Goal: Task Accomplishment & Management: Complete application form

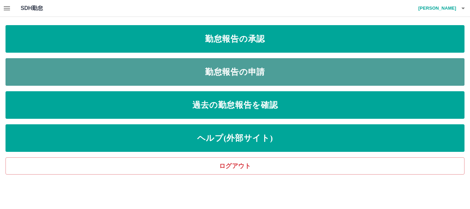
click at [268, 72] on link "勤怠報告の申請" at bounding box center [235, 72] width 459 height 28
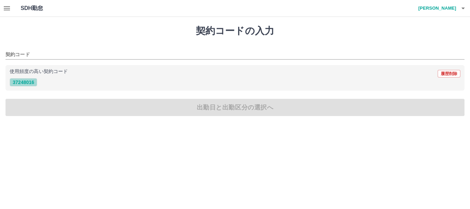
click at [31, 83] on button "37248016" at bounding box center [24, 82] width 28 height 8
type input "********"
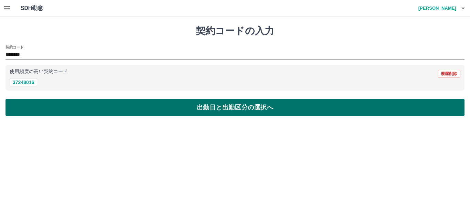
click at [56, 105] on button "出勤日と出勤区分の選択へ" at bounding box center [235, 107] width 459 height 17
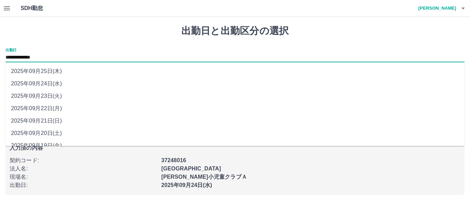
click at [65, 56] on input "**********" at bounding box center [235, 57] width 459 height 9
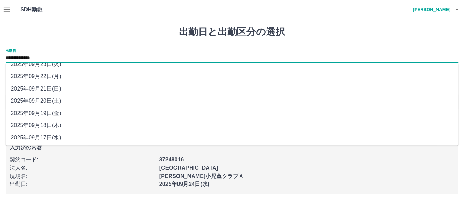
scroll to position [33, 0]
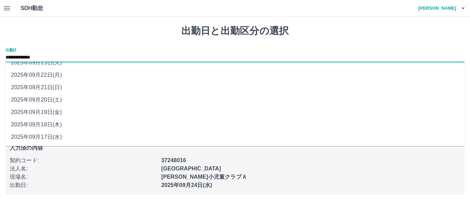
click at [56, 125] on li "2025年09月18日(木)" at bounding box center [235, 124] width 459 height 12
type input "**********"
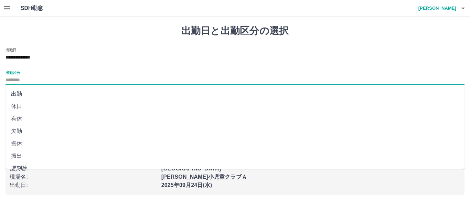
click at [20, 79] on input "出勤区分" at bounding box center [235, 80] width 459 height 9
click at [18, 93] on li "出勤" at bounding box center [235, 94] width 459 height 12
type input "**"
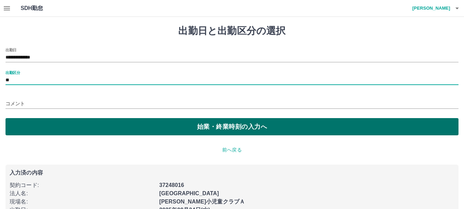
click at [36, 128] on button "始業・終業時刻の入力へ" at bounding box center [232, 126] width 453 height 17
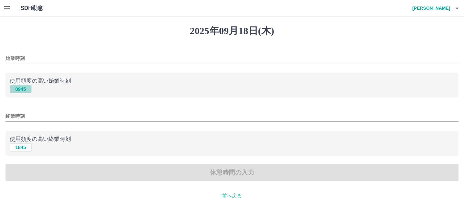
click at [22, 89] on button "0945" at bounding box center [21, 89] width 22 height 8
type input "****"
click at [24, 149] on button "1845" at bounding box center [21, 147] width 22 height 8
type input "****"
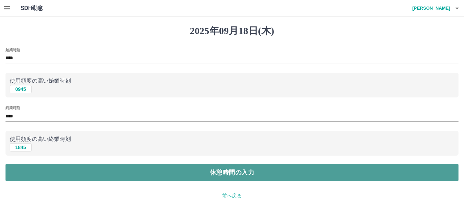
click at [23, 164] on button "休憩時間の入力" at bounding box center [232, 172] width 453 height 17
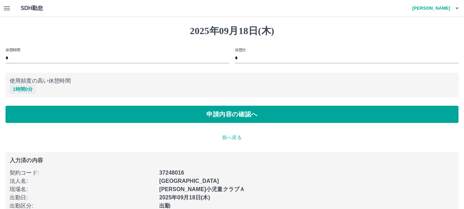
click at [28, 86] on button "1 時間 0 分" at bounding box center [23, 89] width 26 height 8
type input "*"
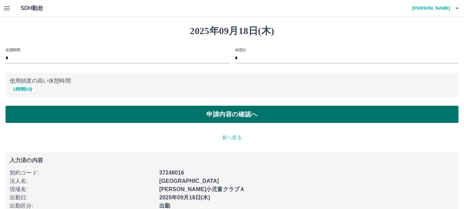
click at [238, 116] on button "申請内容の確認へ" at bounding box center [232, 114] width 453 height 17
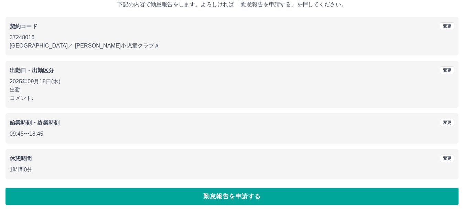
scroll to position [49, 0]
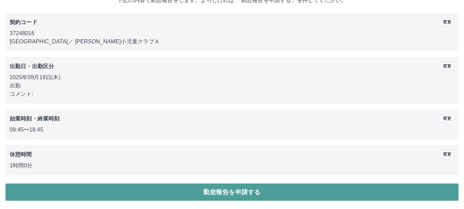
click at [73, 189] on button "勤怠報告を申請する" at bounding box center [232, 191] width 453 height 17
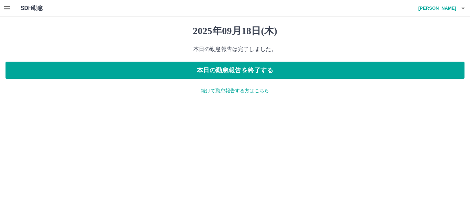
click at [212, 94] on div "[DATE] 本日の勤怠報告は完了しました。 本日の勤怠報告を終了する 続けて勤怠報告する方はこちら" at bounding box center [235, 60] width 470 height 86
click at [211, 92] on p "続けて勤怠報告する方はこちら" at bounding box center [235, 90] width 459 height 7
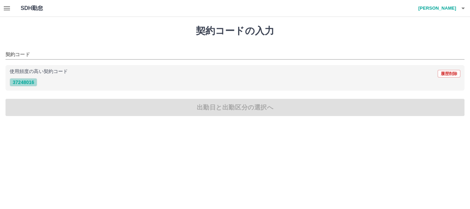
click at [32, 85] on button "37248016" at bounding box center [24, 82] width 28 height 8
type input "********"
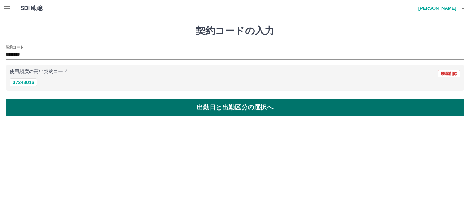
click at [60, 112] on button "出勤日と出勤区分の選択へ" at bounding box center [235, 107] width 459 height 17
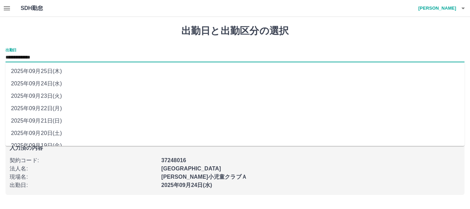
click at [57, 56] on input "**********" at bounding box center [235, 57] width 459 height 9
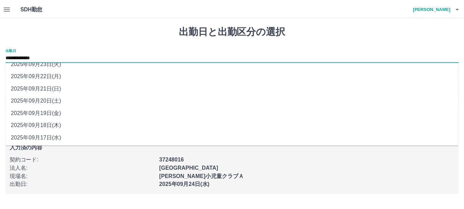
scroll to position [33, 0]
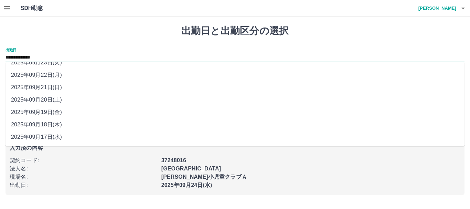
click at [51, 108] on li "2025年09月19日(金)" at bounding box center [235, 112] width 459 height 12
type input "**********"
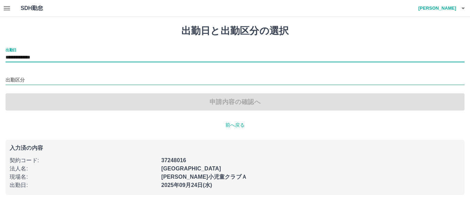
click at [44, 79] on input "出勤区分" at bounding box center [235, 80] width 459 height 9
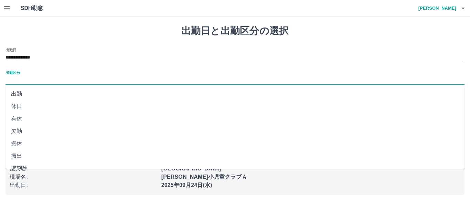
click at [42, 94] on li "出勤" at bounding box center [235, 94] width 459 height 12
type input "**"
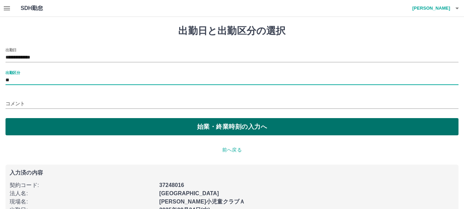
click at [44, 130] on button "始業・終業時刻の入力へ" at bounding box center [232, 126] width 453 height 17
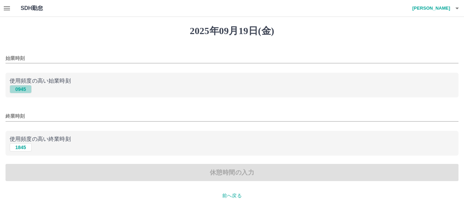
click at [27, 91] on button "0945" at bounding box center [21, 89] width 22 height 8
type input "****"
click at [22, 147] on button "1845" at bounding box center [21, 147] width 22 height 8
type input "****"
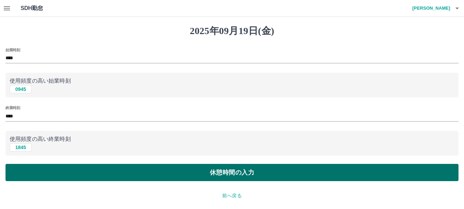
click at [24, 164] on button "休憩時間の入力" at bounding box center [232, 172] width 453 height 17
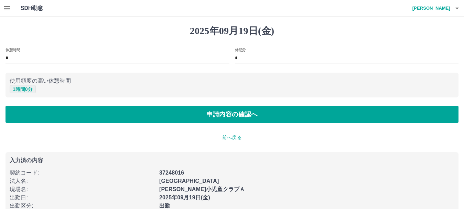
click at [29, 89] on button "1 時間 0 分" at bounding box center [23, 89] width 26 height 8
type input "*"
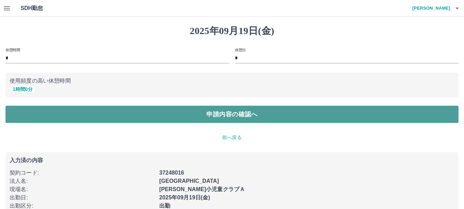
click at [36, 111] on button "申請内容の確認へ" at bounding box center [232, 114] width 453 height 17
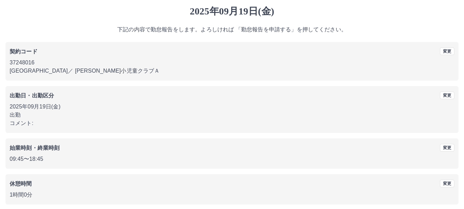
scroll to position [49, 0]
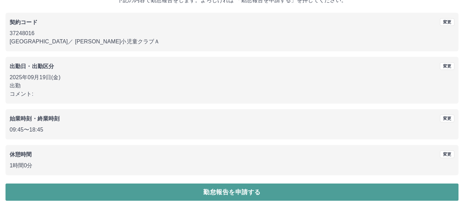
click at [36, 185] on button "勤怠報告を申請する" at bounding box center [232, 191] width 453 height 17
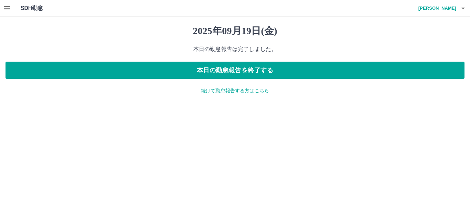
click at [205, 89] on p "続けて勤怠報告する方はこちら" at bounding box center [235, 90] width 459 height 7
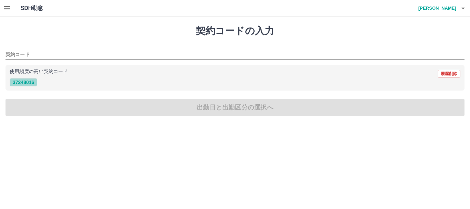
click at [32, 82] on button "37248016" at bounding box center [24, 82] width 28 height 8
type input "********"
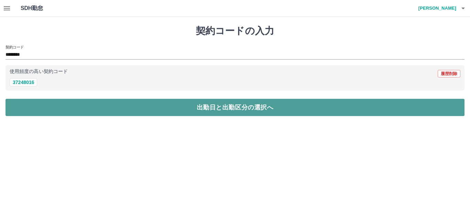
click at [46, 105] on button "出勤日と出勤区分の選択へ" at bounding box center [235, 107] width 459 height 17
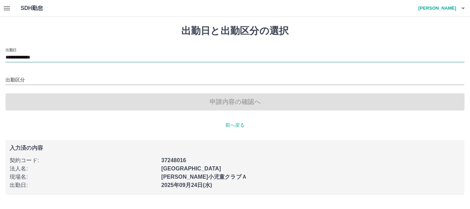
click at [63, 54] on input "**********" at bounding box center [235, 57] width 459 height 9
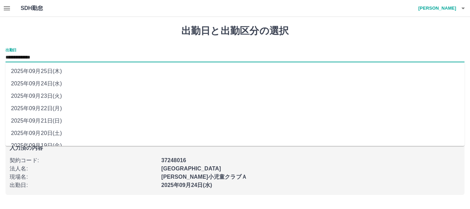
click at [54, 109] on li "2025年09月22日(月)" at bounding box center [235, 108] width 459 height 12
type input "**********"
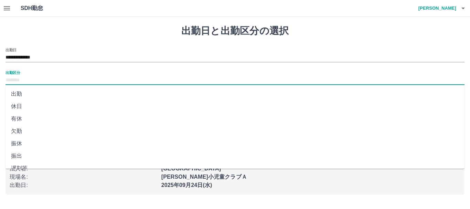
click at [35, 78] on input "出勤区分" at bounding box center [235, 80] width 459 height 9
click at [26, 116] on li "有休" at bounding box center [235, 118] width 459 height 12
type input "**"
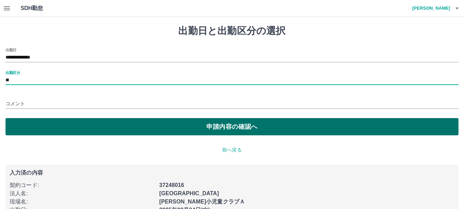
click at [26, 125] on button "申請内容の確認へ" at bounding box center [232, 126] width 453 height 17
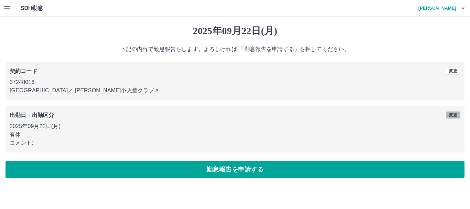
click at [455, 114] on button "変更" at bounding box center [453, 115] width 14 height 8
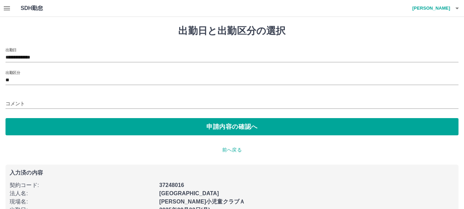
click at [38, 102] on input "コメント" at bounding box center [232, 104] width 453 height 10
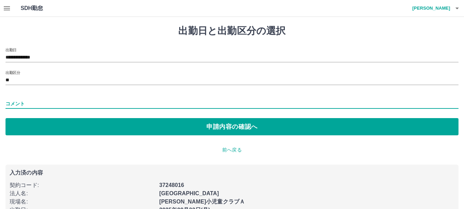
type input "*****"
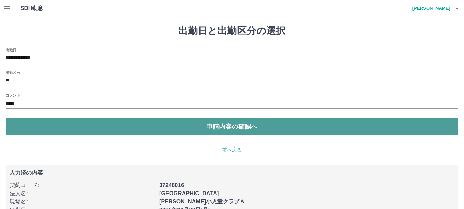
click at [50, 125] on button "申請内容の確認へ" at bounding box center [232, 126] width 453 height 17
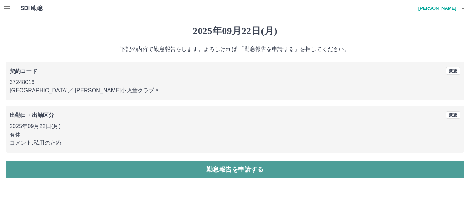
click at [123, 175] on button "勤怠報告を申請する" at bounding box center [235, 169] width 459 height 17
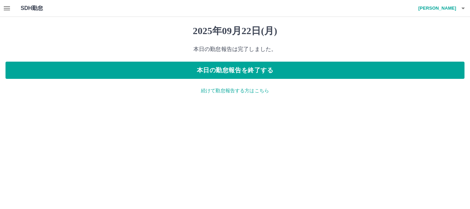
click at [3, 7] on icon "button" at bounding box center [7, 8] width 8 height 8
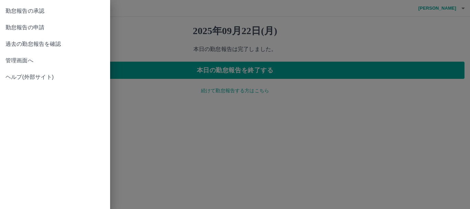
click at [32, 11] on span "勤怠報告の承認" at bounding box center [55, 11] width 99 height 8
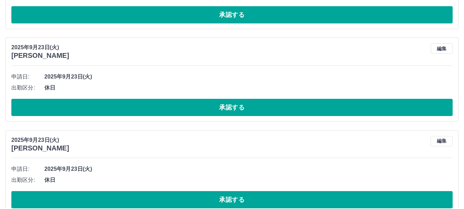
scroll to position [229, 0]
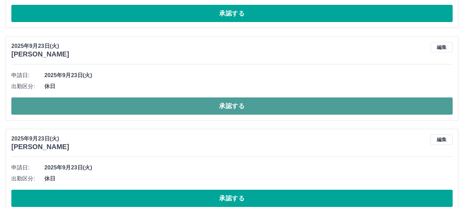
click at [231, 110] on button "承認する" at bounding box center [231, 105] width 441 height 17
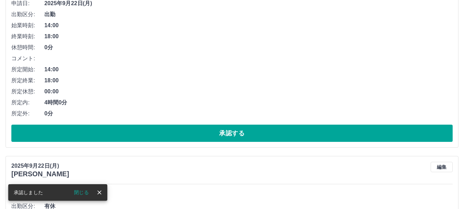
scroll to position [492, 0]
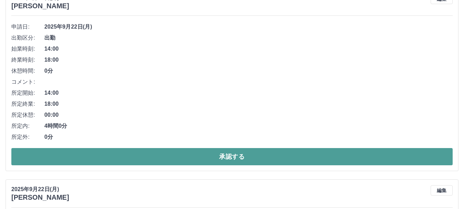
click at [222, 157] on button "承認する" at bounding box center [231, 156] width 441 height 17
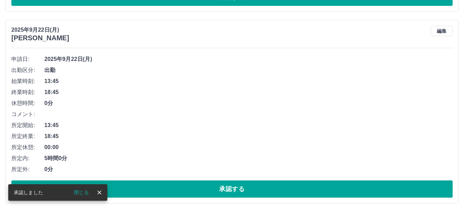
scroll to position [496, 0]
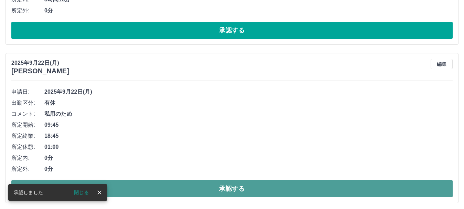
click at [225, 191] on button "承認する" at bounding box center [231, 188] width 441 height 17
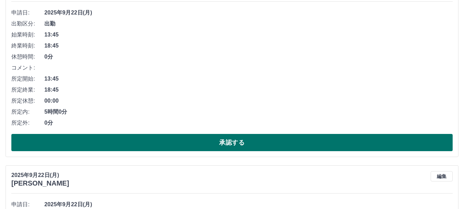
scroll to position [576, 0]
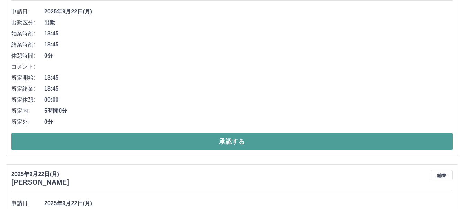
drag, startPoint x: 226, startPoint y: 143, endPoint x: 209, endPoint y: 143, distance: 16.2
click at [209, 145] on button "承認する" at bounding box center [231, 141] width 441 height 17
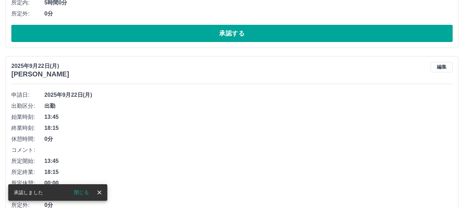
scroll to position [878, 0]
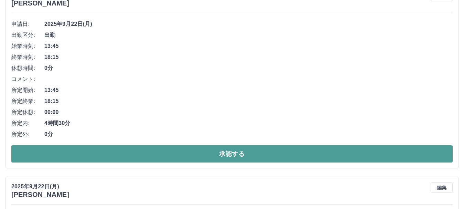
click at [228, 153] on button "承認する" at bounding box center [231, 153] width 441 height 17
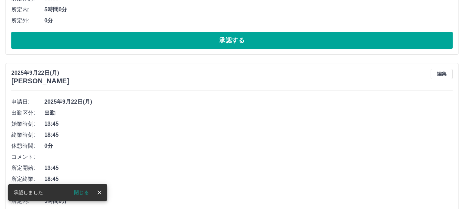
scroll to position [927, 0]
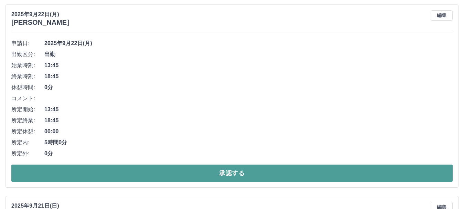
click at [232, 169] on button "承認する" at bounding box center [231, 172] width 441 height 17
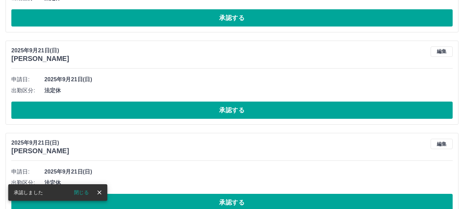
scroll to position [977, 0]
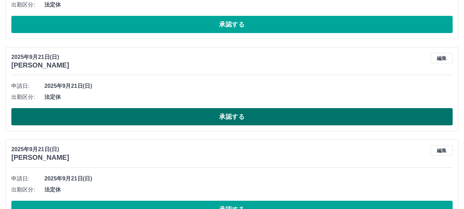
click at [231, 116] on button "承認する" at bounding box center [231, 116] width 441 height 17
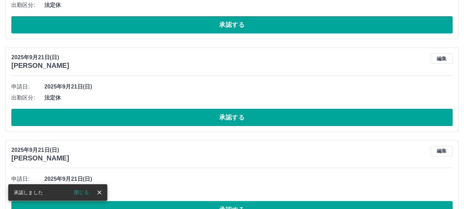
scroll to position [976, 0]
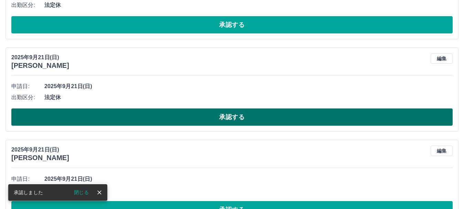
click at [238, 116] on button "承認する" at bounding box center [231, 116] width 441 height 17
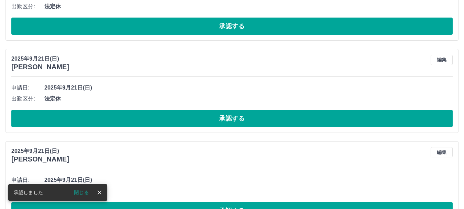
scroll to position [1067, 0]
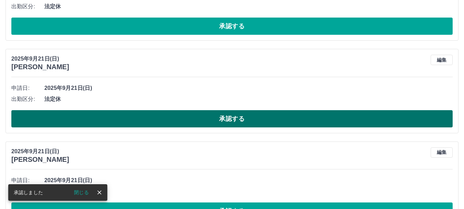
click at [230, 117] on button "承認する" at bounding box center [231, 118] width 441 height 17
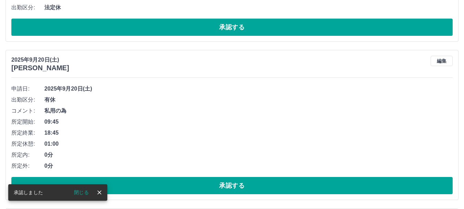
scroll to position [1158, 0]
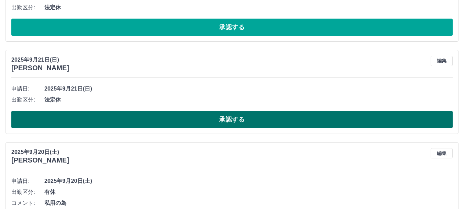
click at [219, 120] on button "承認する" at bounding box center [231, 119] width 441 height 17
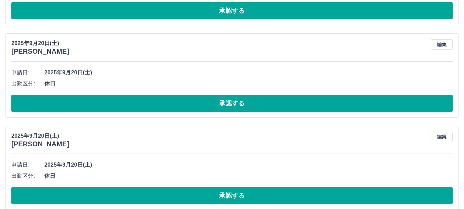
scroll to position [1582, 0]
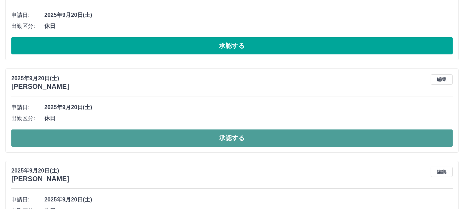
click at [239, 137] on button "承認する" at bounding box center [231, 137] width 441 height 17
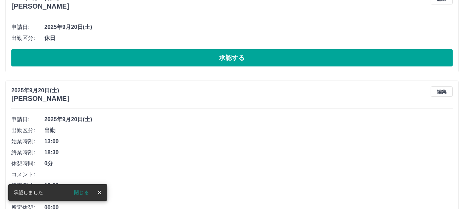
scroll to position [1570, 0]
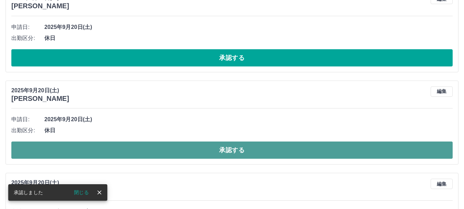
click at [228, 150] on button "承認する" at bounding box center [231, 149] width 441 height 17
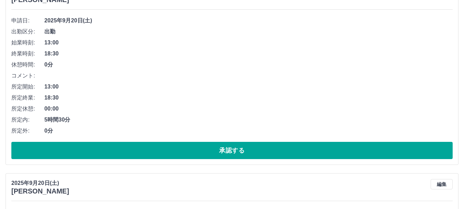
scroll to position [1684, 0]
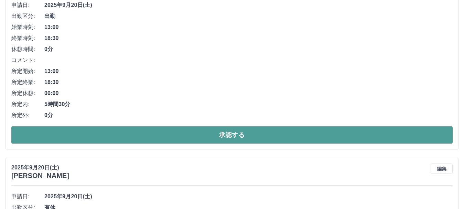
click at [320, 137] on button "承認する" at bounding box center [231, 134] width 441 height 17
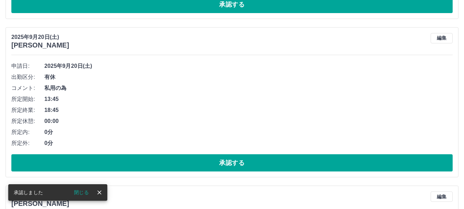
scroll to position [1630, 0]
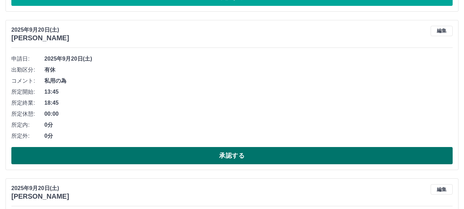
click at [252, 153] on button "承認する" at bounding box center [231, 155] width 441 height 17
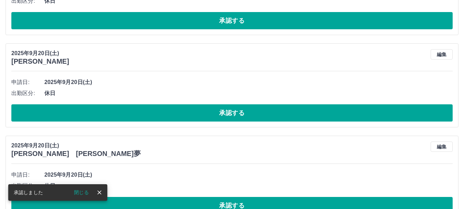
scroll to position [1541, 0]
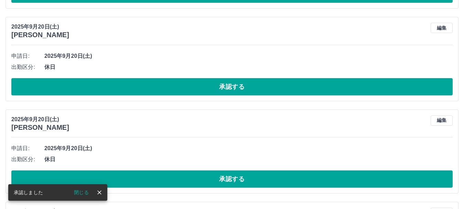
click at [234, 178] on button "承認する" at bounding box center [231, 178] width 441 height 17
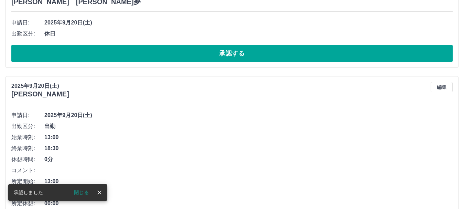
scroll to position [1666, 0]
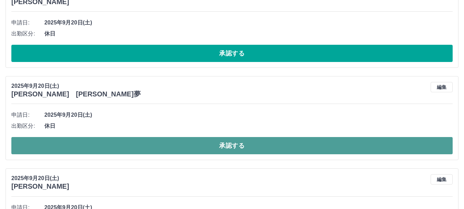
click at [208, 144] on button "承認する" at bounding box center [231, 145] width 441 height 17
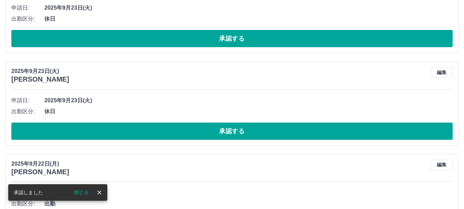
scroll to position [22, 0]
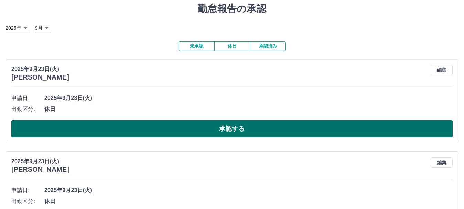
click at [271, 129] on button "承認する" at bounding box center [231, 128] width 441 height 17
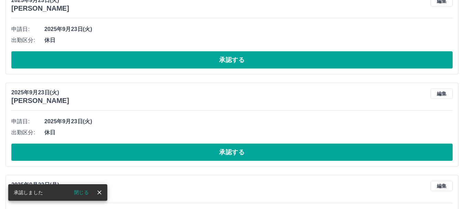
scroll to position [0, 0]
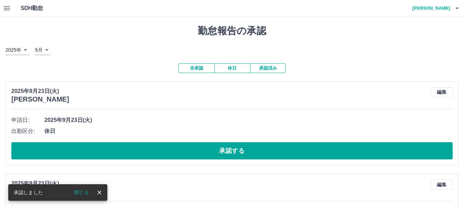
click at [210, 148] on button "承認する" at bounding box center [231, 150] width 441 height 17
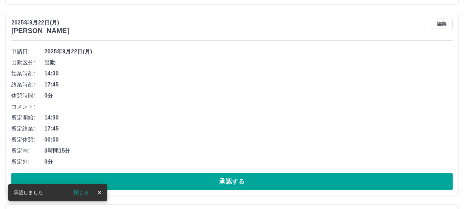
scroll to position [68, 0]
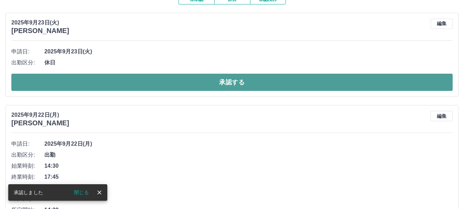
click at [233, 84] on button "承認する" at bounding box center [231, 82] width 441 height 17
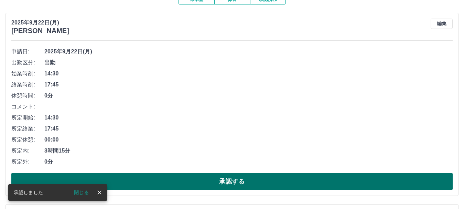
click at [245, 180] on button "承認する" at bounding box center [231, 181] width 441 height 17
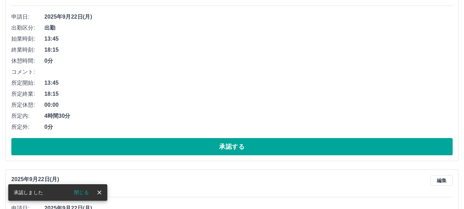
scroll to position [106, 0]
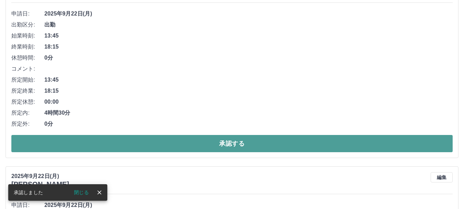
click at [246, 144] on button "承認する" at bounding box center [231, 143] width 441 height 17
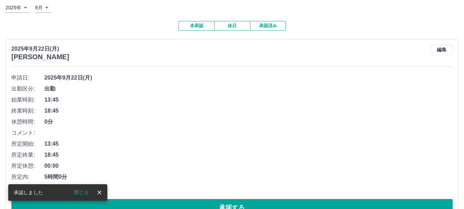
scroll to position [69, 0]
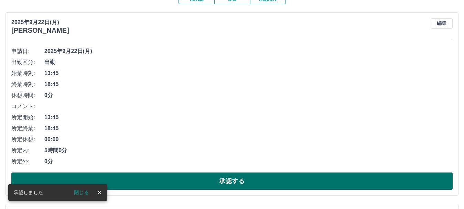
click at [223, 179] on button "承認する" at bounding box center [231, 180] width 441 height 17
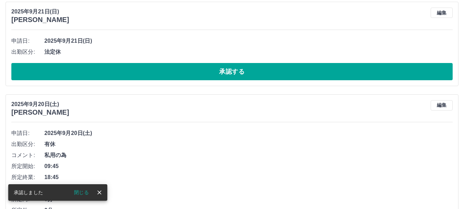
scroll to position [73, 0]
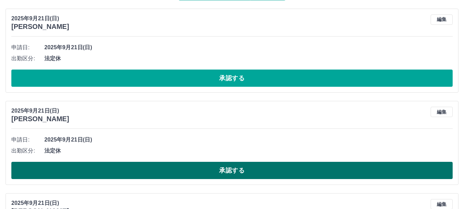
click at [246, 171] on button "承認する" at bounding box center [231, 170] width 441 height 17
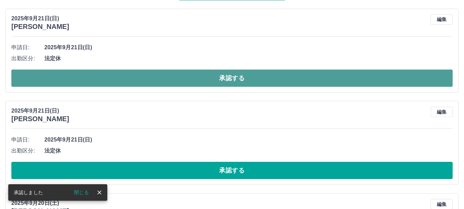
click at [220, 78] on button "承認する" at bounding box center [231, 77] width 441 height 17
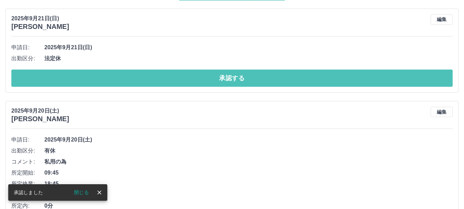
click at [220, 78] on button "承認する" at bounding box center [231, 77] width 441 height 17
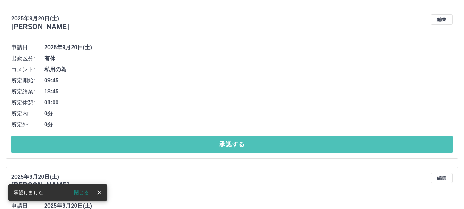
click at [179, 146] on button "承認する" at bounding box center [231, 143] width 441 height 17
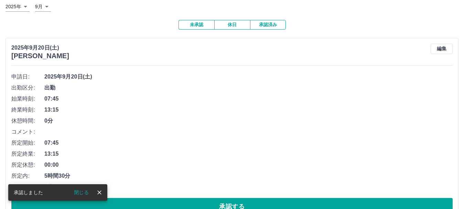
scroll to position [57, 0]
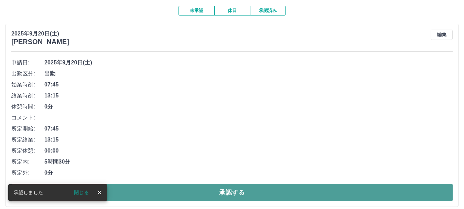
click at [243, 190] on button "承認する" at bounding box center [231, 192] width 441 height 17
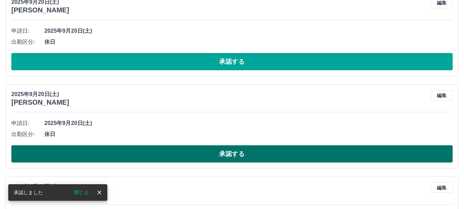
scroll to position [95, 0]
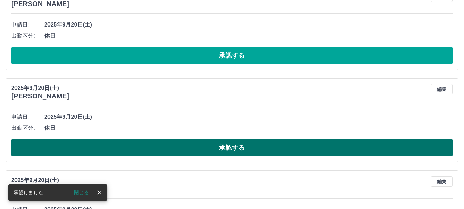
click at [226, 150] on button "承認する" at bounding box center [231, 147] width 441 height 17
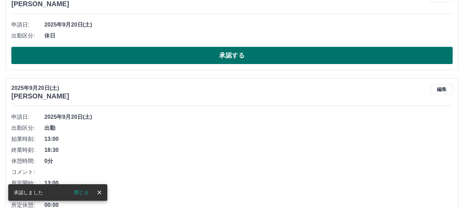
click at [249, 53] on button "承認する" at bounding box center [231, 55] width 441 height 17
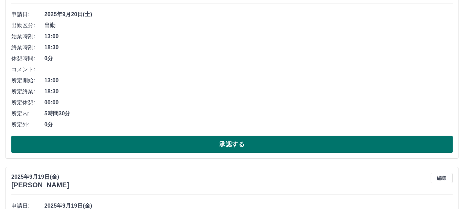
scroll to position [118, 0]
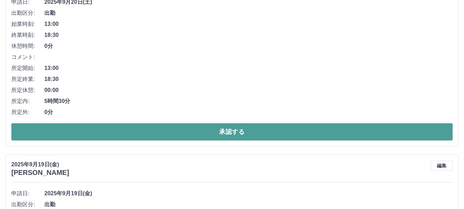
click at [218, 131] on button "承認する" at bounding box center [231, 131] width 441 height 17
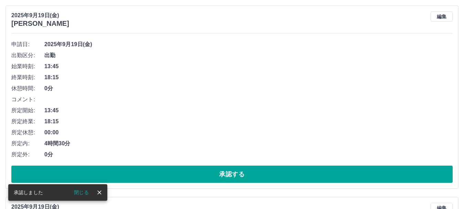
scroll to position [76, 0]
drag, startPoint x: 314, startPoint y: 170, endPoint x: 298, endPoint y: 135, distance: 38.2
click at [314, 170] on button "承認する" at bounding box center [231, 173] width 441 height 17
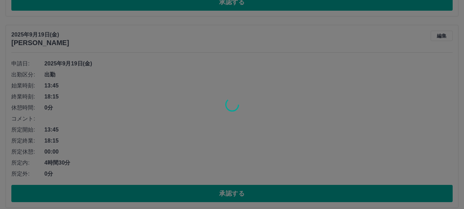
scroll to position [56, 0]
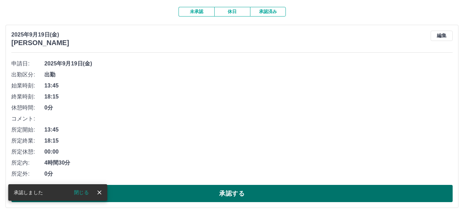
click at [252, 192] on button "承認する" at bounding box center [231, 193] width 441 height 17
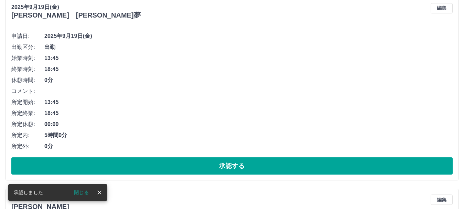
scroll to position [37, 0]
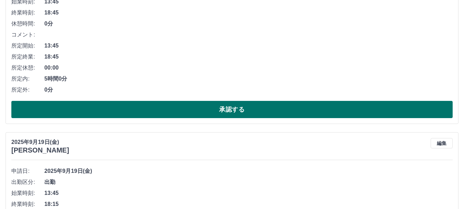
click at [250, 113] on button "承認する" at bounding box center [231, 109] width 441 height 17
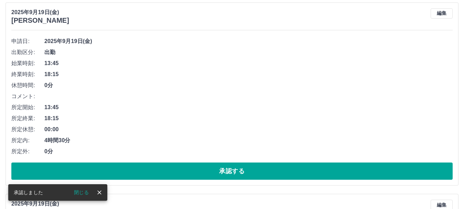
scroll to position [87, 0]
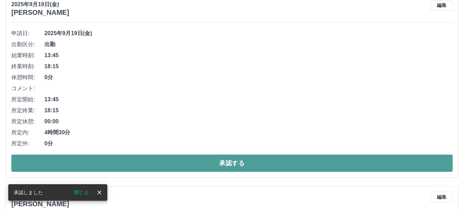
click at [239, 166] on button "承認する" at bounding box center [231, 162] width 441 height 17
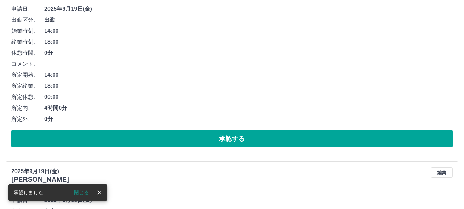
scroll to position [113, 0]
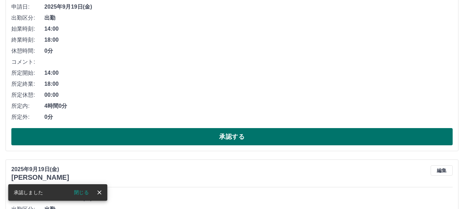
click at [235, 141] on button "承認する" at bounding box center [231, 136] width 441 height 17
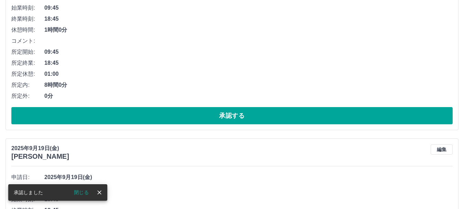
scroll to position [483, 0]
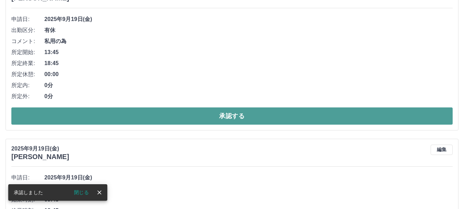
click at [231, 115] on button "承認する" at bounding box center [231, 115] width 441 height 17
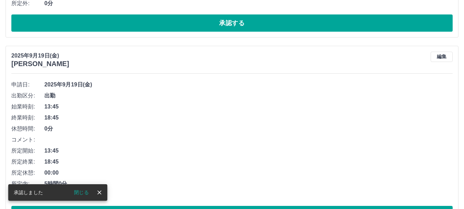
scroll to position [451, 0]
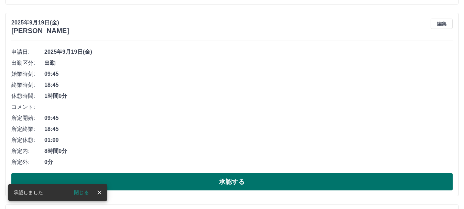
click at [244, 184] on button "承認する" at bounding box center [231, 181] width 441 height 17
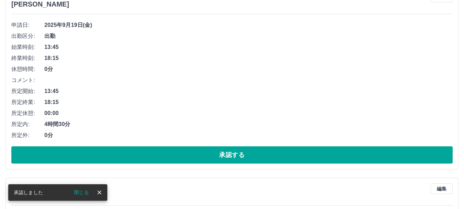
scroll to position [477, 0]
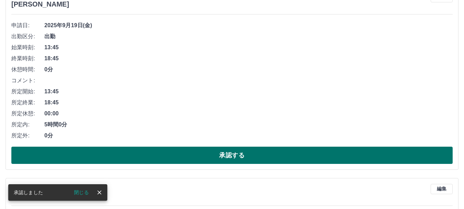
click at [242, 153] on button "承認する" at bounding box center [231, 154] width 441 height 17
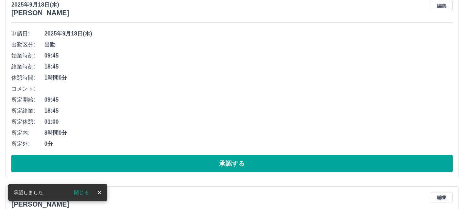
scroll to position [561, 0]
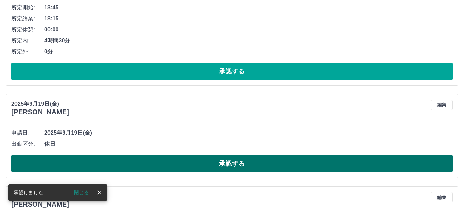
click at [230, 163] on button "承認する" at bounding box center [231, 163] width 441 height 17
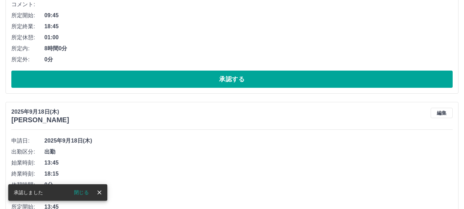
scroll to position [652, 0]
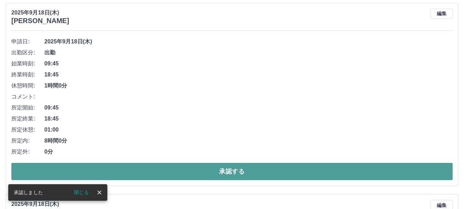
click at [192, 171] on button "承認する" at bounding box center [231, 171] width 441 height 17
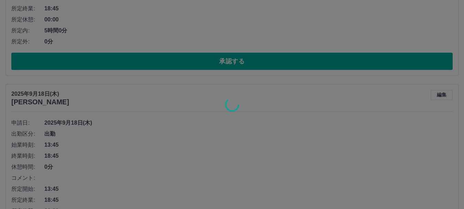
scroll to position [953, 0]
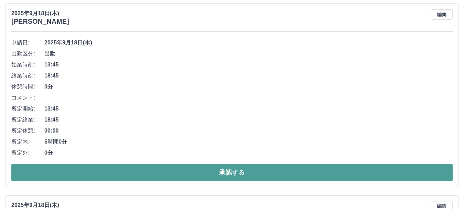
click at [251, 175] on button "承認する" at bounding box center [231, 172] width 441 height 17
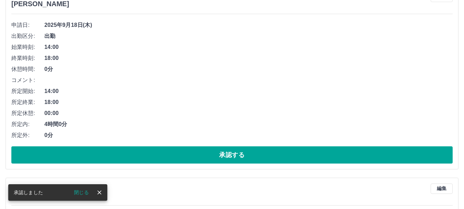
scroll to position [1071, 0]
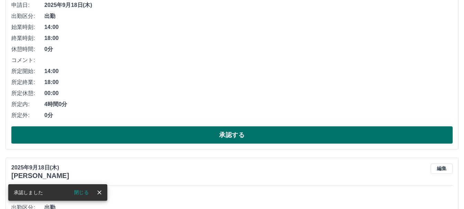
click at [246, 132] on button "承認する" at bounding box center [231, 134] width 441 height 17
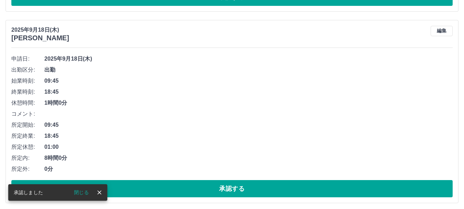
scroll to position [1017, 0]
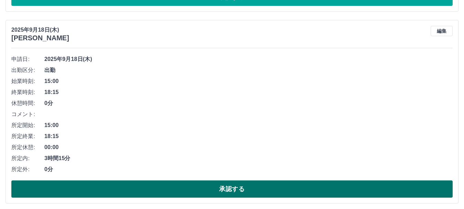
click at [256, 186] on button "承認する" at bounding box center [231, 188] width 441 height 17
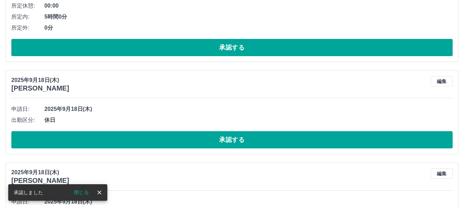
scroll to position [1158, 0]
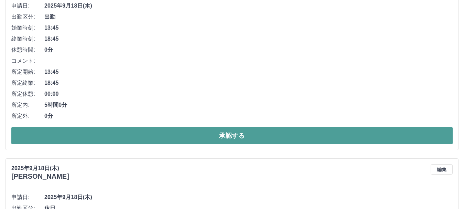
click at [241, 139] on button "承認する" at bounding box center [231, 135] width 441 height 17
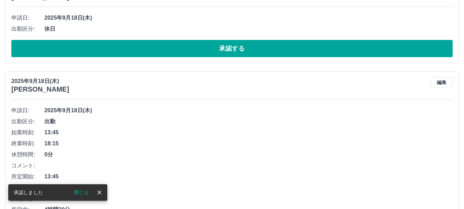
scroll to position [1151, 0]
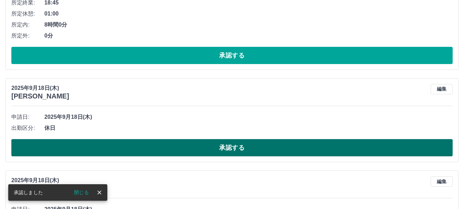
click at [241, 148] on button "承認する" at bounding box center [231, 147] width 441 height 17
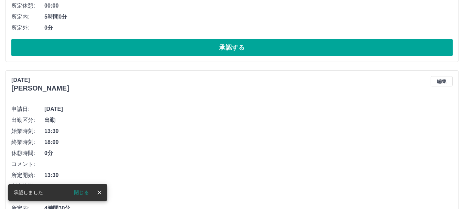
scroll to position [1792, 0]
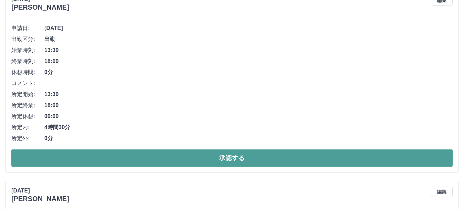
click at [285, 158] on button "承認する" at bounding box center [231, 157] width 441 height 17
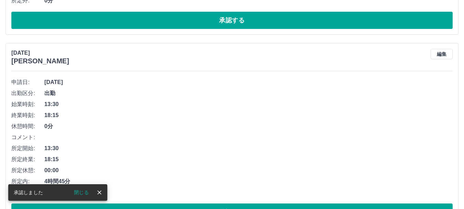
scroll to position [1819, 0]
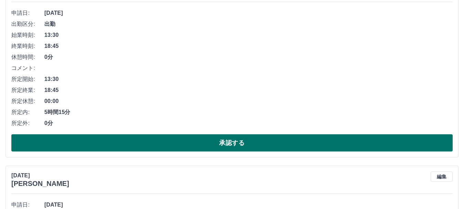
click at [257, 141] on button "承認する" at bounding box center [231, 142] width 441 height 17
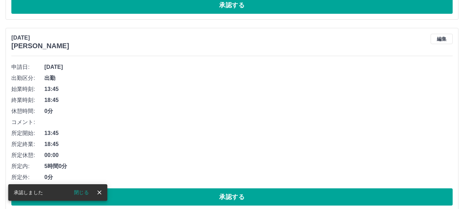
scroll to position [1834, 0]
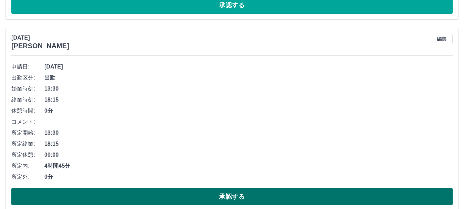
click at [289, 192] on button "承認する" at bounding box center [231, 196] width 441 height 17
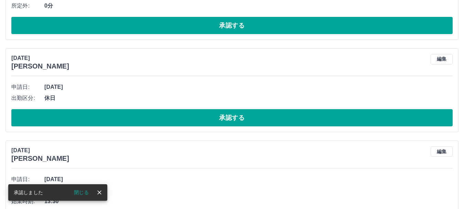
scroll to position [2216, 0]
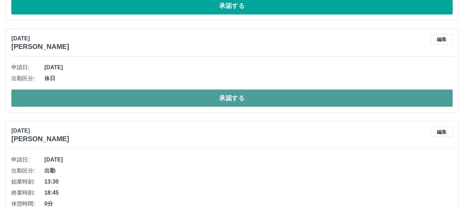
click at [236, 99] on button "承認する" at bounding box center [231, 97] width 441 height 17
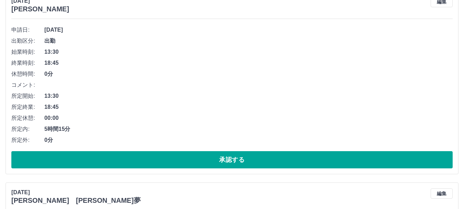
scroll to position [2272, 0]
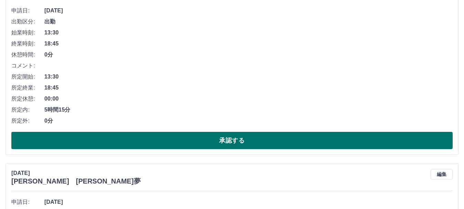
click at [234, 140] on button "承認する" at bounding box center [231, 140] width 441 height 17
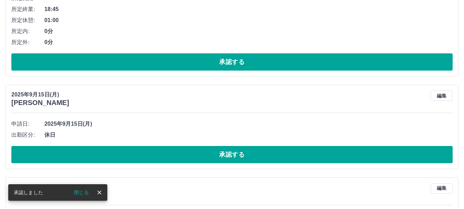
scroll to position [2219, 0]
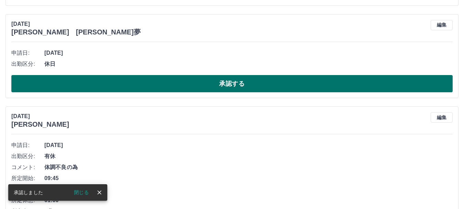
click at [244, 83] on button "承認する" at bounding box center [231, 83] width 441 height 17
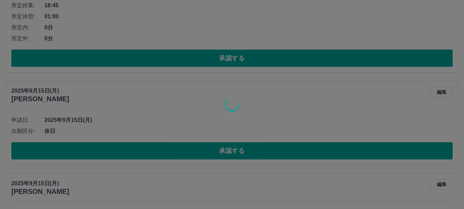
scroll to position [2321, 0]
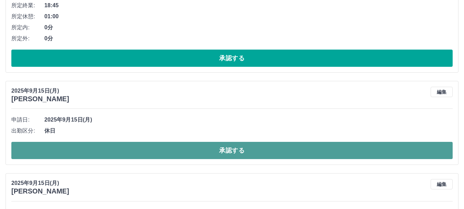
click at [255, 154] on button "承認する" at bounding box center [231, 150] width 441 height 17
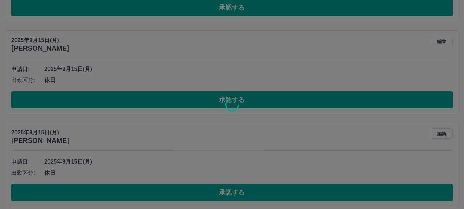
scroll to position [2378, 0]
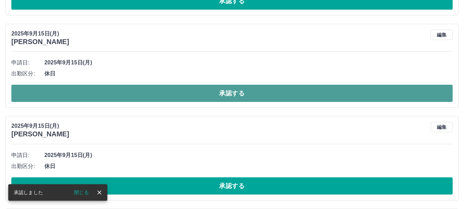
click at [239, 95] on button "承認する" at bounding box center [231, 93] width 441 height 17
click at [240, 91] on button "承認する" at bounding box center [231, 93] width 441 height 17
click at [253, 88] on button "承認する" at bounding box center [231, 93] width 441 height 17
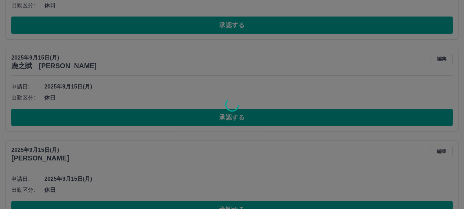
scroll to position [2447, 0]
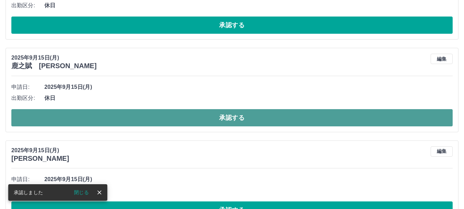
click at [253, 120] on button "承認する" at bounding box center [231, 117] width 441 height 17
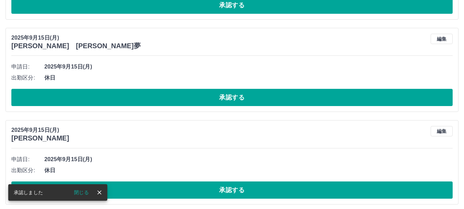
scroll to position [2836, 0]
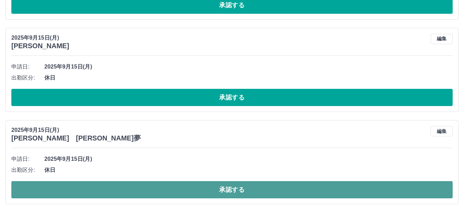
click at [227, 195] on button "承認する" at bounding box center [231, 189] width 441 height 17
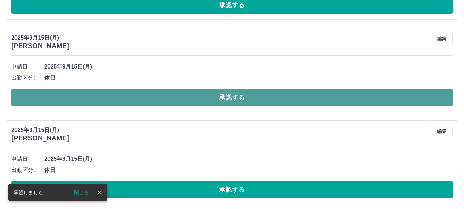
click at [241, 93] on button "承認する" at bounding box center [231, 97] width 441 height 17
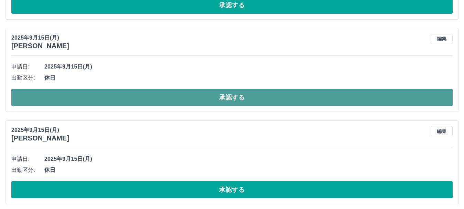
click at [226, 95] on button "承認する" at bounding box center [231, 97] width 441 height 17
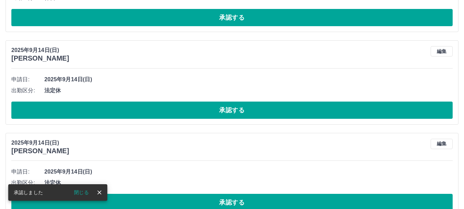
scroll to position [2915, 0]
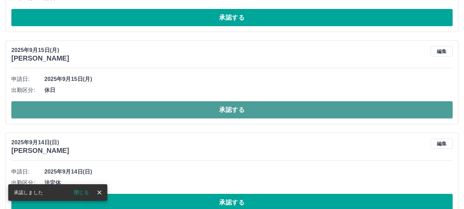
click at [231, 115] on button "承認する" at bounding box center [231, 109] width 441 height 17
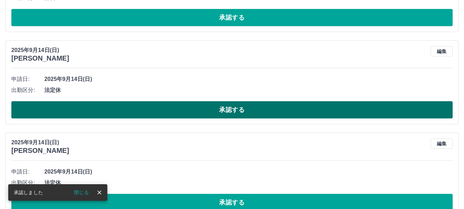
click at [231, 110] on button "承認する" at bounding box center [231, 109] width 441 height 17
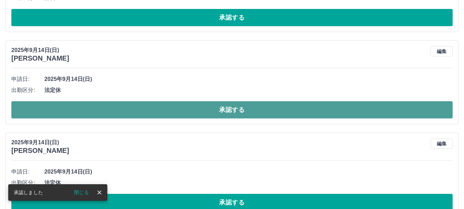
click at [228, 111] on button "承認する" at bounding box center [231, 109] width 441 height 17
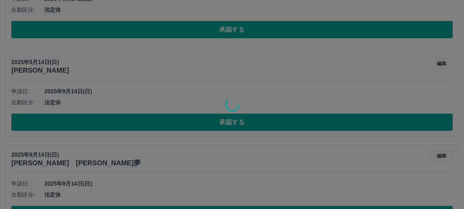
scroll to position [2903, 0]
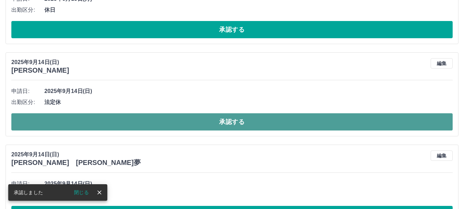
click at [232, 119] on button "承認する" at bounding box center [231, 121] width 441 height 17
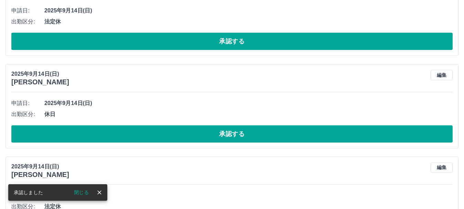
scroll to position [2892, 0]
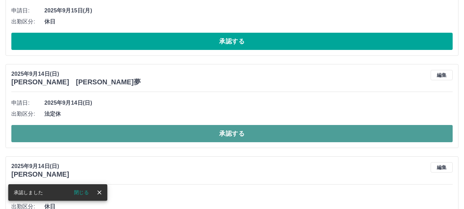
click at [241, 139] on button "承認する" at bounding box center [231, 133] width 441 height 17
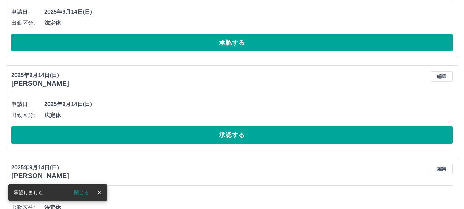
scroll to position [2982, 0]
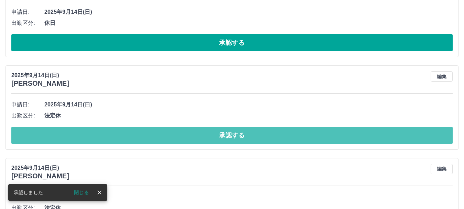
click at [233, 139] on button "承認する" at bounding box center [231, 135] width 441 height 17
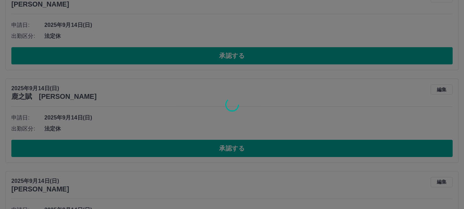
scroll to position [3154, 0]
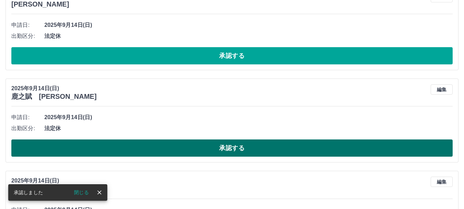
click at [229, 146] on button "承認する" at bounding box center [231, 147] width 441 height 17
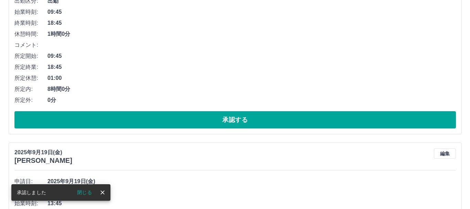
scroll to position [0, 0]
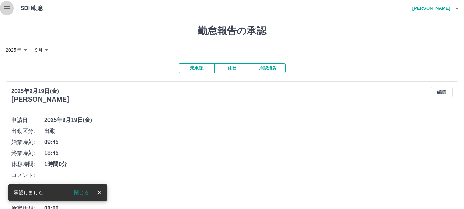
click at [8, 9] on icon "button" at bounding box center [7, 8] width 6 height 4
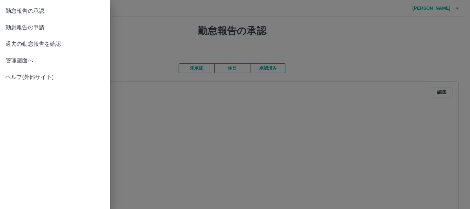
click at [34, 26] on span "勤怠報告の申請" at bounding box center [55, 27] width 99 height 8
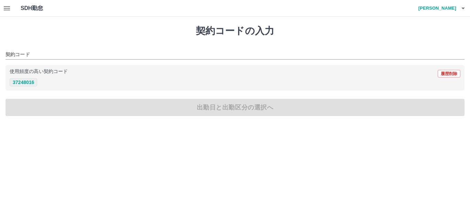
click at [34, 83] on button "37248016" at bounding box center [24, 82] width 28 height 8
type input "********"
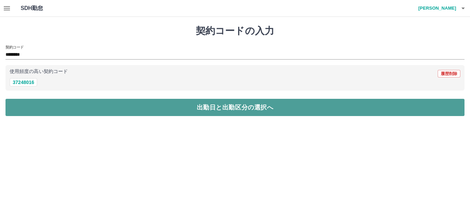
click at [47, 107] on button "出勤日と出勤区分の選択へ" at bounding box center [235, 107] width 459 height 17
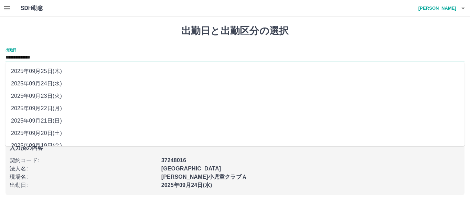
click at [56, 57] on input "**********" at bounding box center [235, 57] width 459 height 9
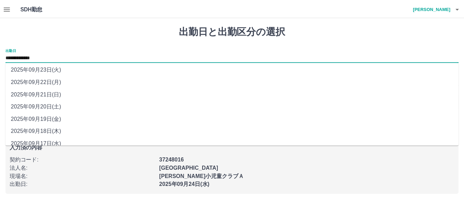
scroll to position [33, 0]
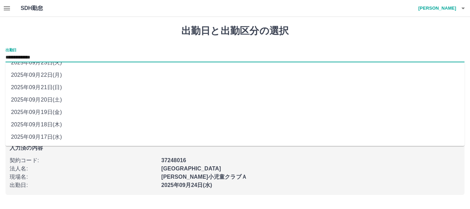
click at [48, 138] on li "2025年09月17日(水)" at bounding box center [235, 137] width 459 height 12
type input "**********"
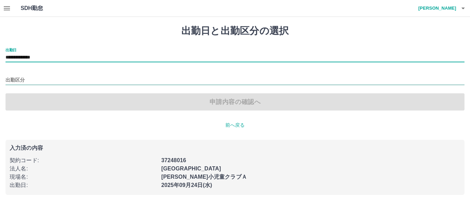
click at [28, 78] on input "出勤区分" at bounding box center [235, 80] width 459 height 9
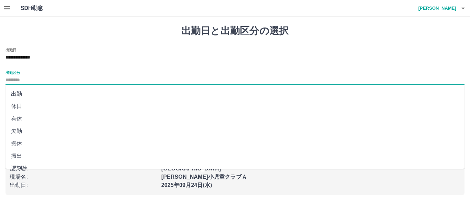
click at [25, 95] on li "出勤" at bounding box center [235, 94] width 459 height 12
type input "**"
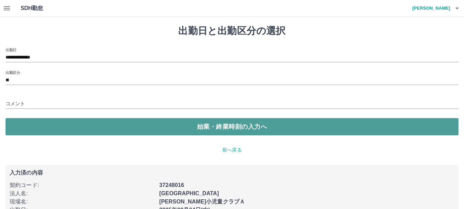
click at [27, 120] on button "始業・終業時刻の入力へ" at bounding box center [232, 126] width 453 height 17
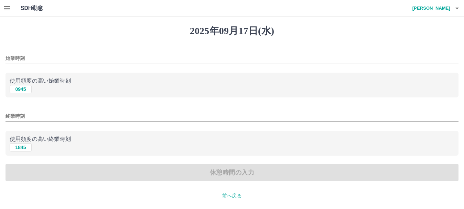
drag, startPoint x: 25, startPoint y: 87, endPoint x: 25, endPoint y: 94, distance: 7.2
click at [25, 88] on button "0945" at bounding box center [21, 89] width 22 height 8
type input "****"
click at [23, 145] on button "1845" at bounding box center [21, 147] width 22 height 8
type input "****"
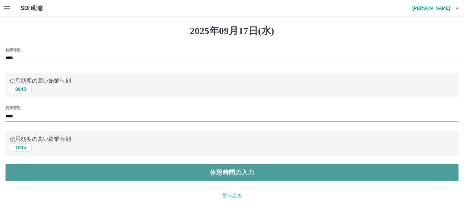
click at [24, 167] on button "休憩時間の入力" at bounding box center [232, 172] width 453 height 17
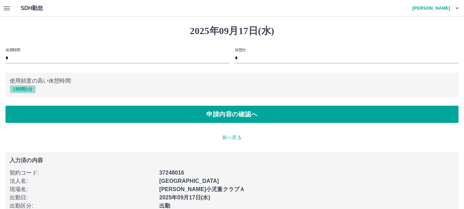
click at [26, 90] on button "1 時間 0 分" at bounding box center [23, 89] width 26 height 8
type input "*"
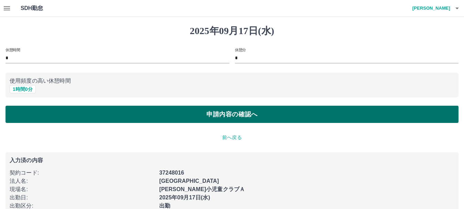
click at [31, 114] on button "申請内容の確認へ" at bounding box center [232, 114] width 453 height 17
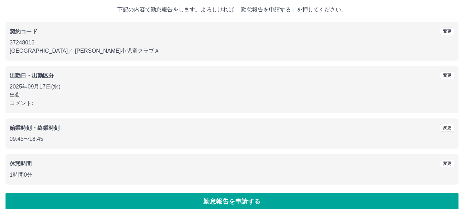
scroll to position [49, 0]
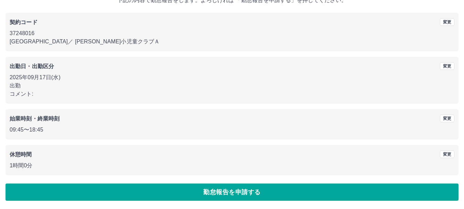
click at [240, 193] on button "勤怠報告を申請する" at bounding box center [232, 191] width 453 height 17
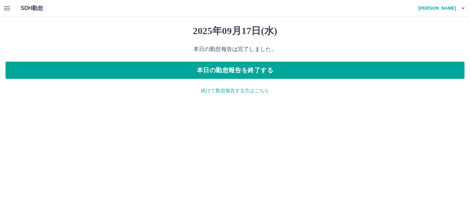
click at [244, 92] on p "続けて勤怠報告する方はこちら" at bounding box center [235, 90] width 459 height 7
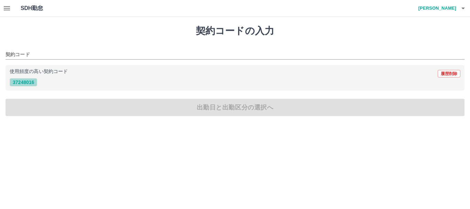
click at [35, 81] on button "37248016" at bounding box center [24, 82] width 28 height 8
type input "********"
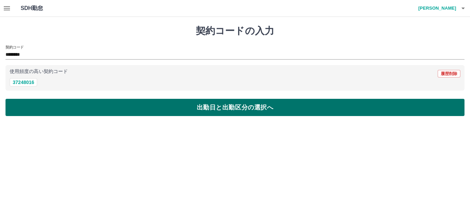
click at [79, 107] on button "出勤日と出勤区分の選択へ" at bounding box center [235, 107] width 459 height 17
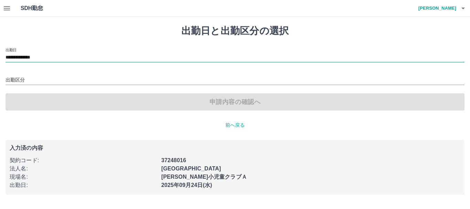
click at [74, 58] on input "**********" at bounding box center [235, 57] width 459 height 9
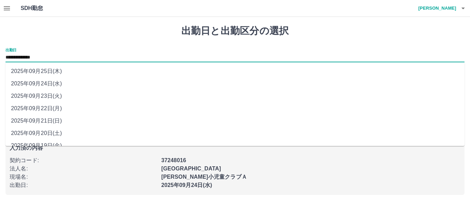
click at [53, 131] on li "2025年09月20日(土)" at bounding box center [235, 133] width 459 height 12
type input "**********"
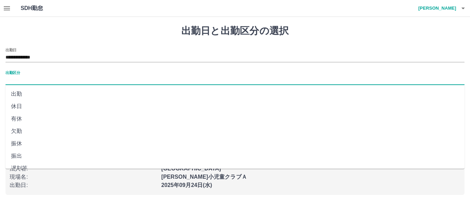
click at [28, 81] on input "出勤区分" at bounding box center [235, 80] width 459 height 9
click at [32, 117] on li "有休" at bounding box center [235, 118] width 459 height 12
type input "**"
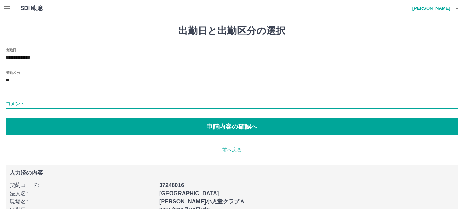
click at [31, 102] on input "コメント" at bounding box center [232, 104] width 453 height 10
type input "*****"
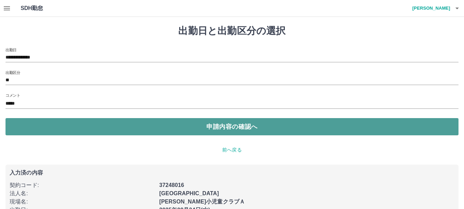
click at [54, 126] on button "申請内容の確認へ" at bounding box center [232, 126] width 453 height 17
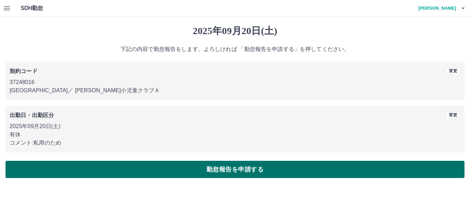
click at [142, 176] on button "勤怠報告を申請する" at bounding box center [235, 169] width 459 height 17
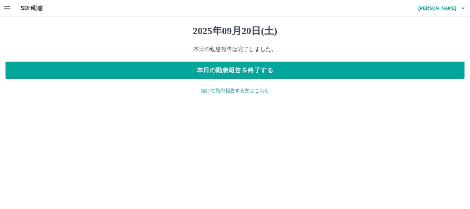
click at [232, 90] on p "続けて勤怠報告する方はこちら" at bounding box center [235, 90] width 459 height 7
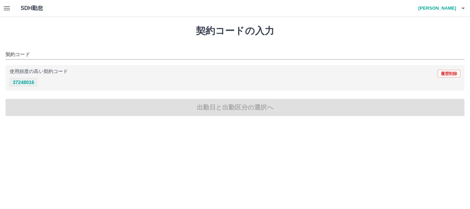
click at [33, 84] on button "37248016" at bounding box center [24, 82] width 28 height 8
type input "********"
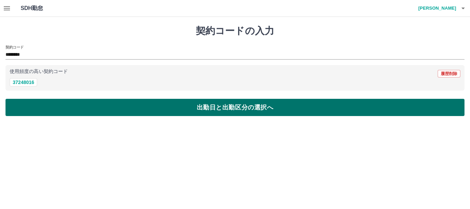
click at [41, 101] on button "出勤日と出勤区分の選択へ" at bounding box center [235, 107] width 459 height 17
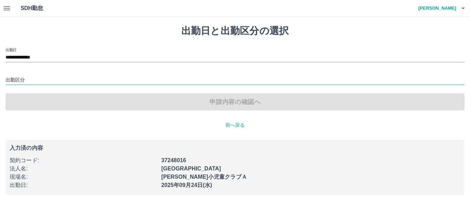
click at [40, 78] on input "出勤区分" at bounding box center [235, 80] width 459 height 9
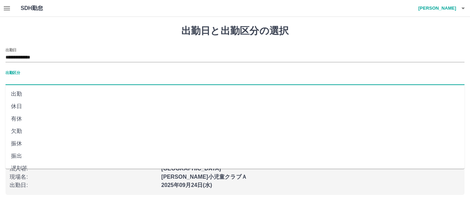
click at [33, 95] on li "出勤" at bounding box center [235, 94] width 459 height 12
type input "**"
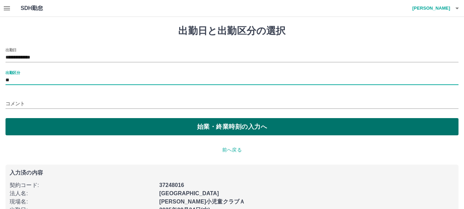
click at [34, 127] on button "始業・終業時刻の入力へ" at bounding box center [232, 126] width 453 height 17
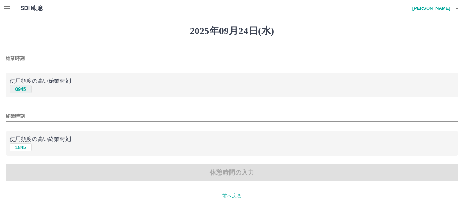
drag, startPoint x: 22, startPoint y: 90, endPoint x: 22, endPoint y: 96, distance: 5.8
click at [22, 90] on button "0945" at bounding box center [21, 89] width 22 height 8
type input "****"
click at [19, 146] on button "1845" at bounding box center [21, 147] width 22 height 8
type input "****"
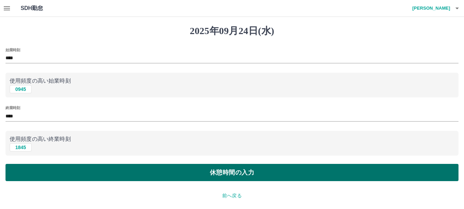
click at [30, 168] on button "休憩時間の入力" at bounding box center [232, 172] width 453 height 17
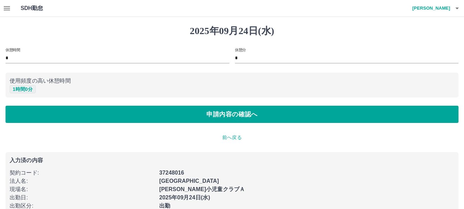
click at [25, 89] on button "1 時間 0 分" at bounding box center [23, 89] width 26 height 8
type input "*"
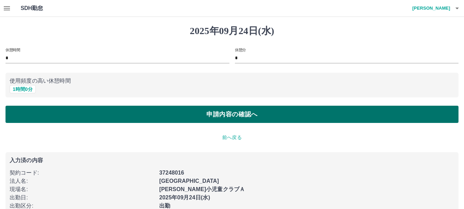
click at [125, 116] on button "申請内容の確認へ" at bounding box center [232, 114] width 453 height 17
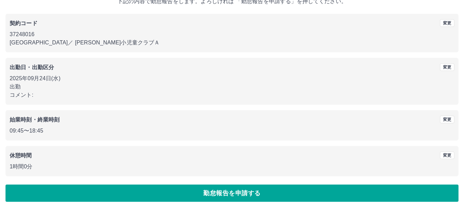
scroll to position [49, 0]
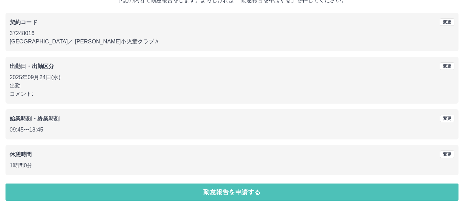
click at [112, 190] on button "勤怠報告を申請する" at bounding box center [232, 191] width 453 height 17
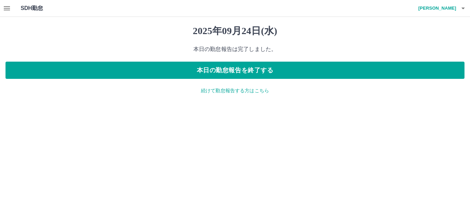
click at [5, 7] on icon "button" at bounding box center [7, 8] width 6 height 4
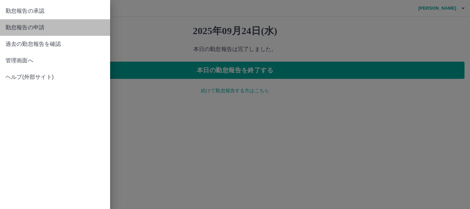
click at [31, 29] on span "勤怠報告の申請" at bounding box center [55, 27] width 99 height 8
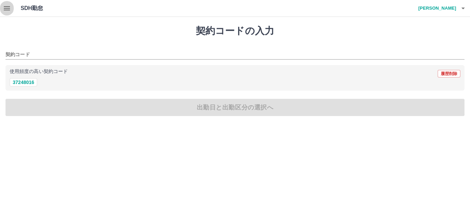
click at [9, 9] on icon "button" at bounding box center [7, 8] width 8 height 8
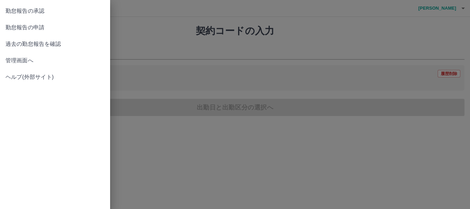
click at [39, 10] on span "勤怠報告の承認" at bounding box center [55, 11] width 99 height 8
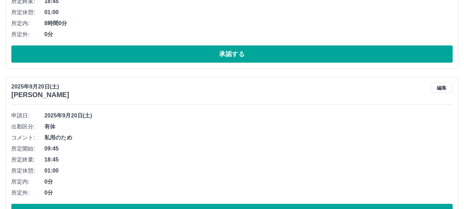
scroll to position [218, 0]
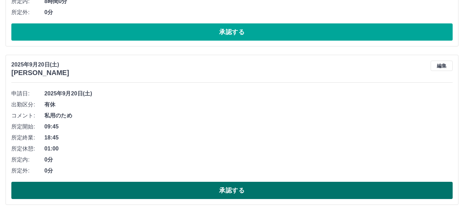
click at [235, 192] on button "承認する" at bounding box center [231, 190] width 441 height 17
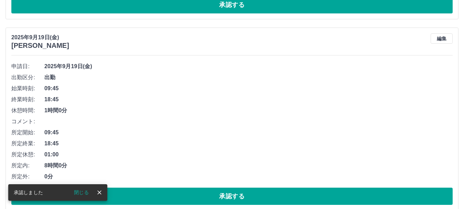
scroll to position [265, 0]
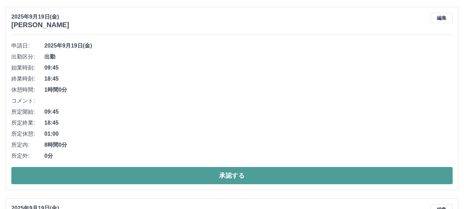
click at [270, 174] on button "承認する" at bounding box center [231, 175] width 441 height 17
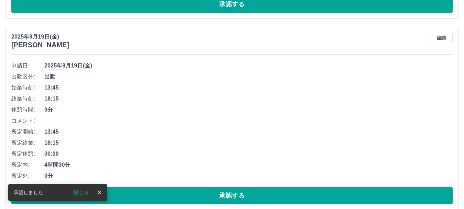
scroll to position [246, 0]
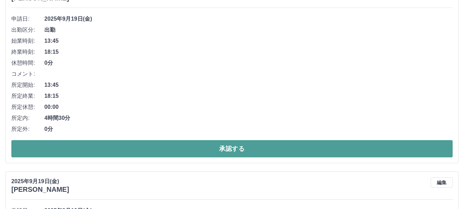
click at [283, 150] on button "承認する" at bounding box center [231, 148] width 441 height 17
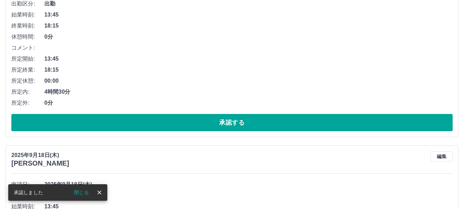
scroll to position [319, 0]
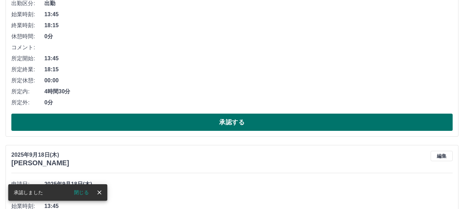
click at [255, 121] on button "承認する" at bounding box center [231, 121] width 441 height 17
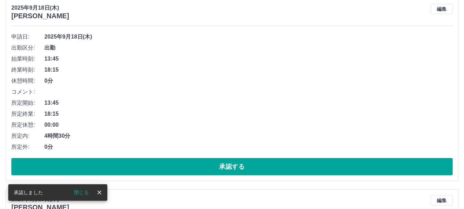
scroll to position [276, 0]
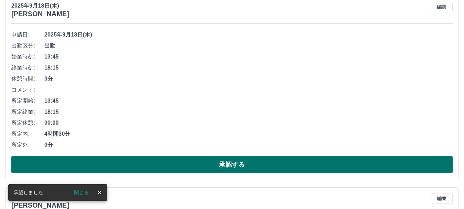
click at [255, 166] on button "承認する" at bounding box center [231, 164] width 441 height 17
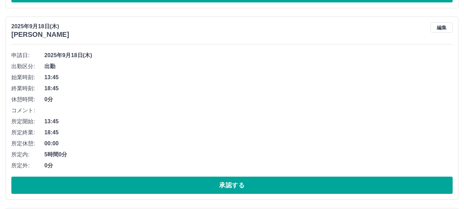
scroll to position [303, 0]
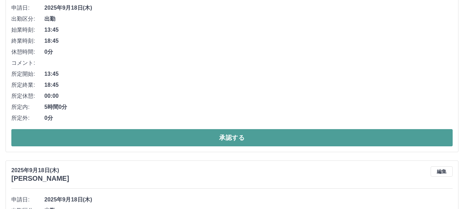
click at [252, 137] on button "承認する" at bounding box center [231, 137] width 441 height 17
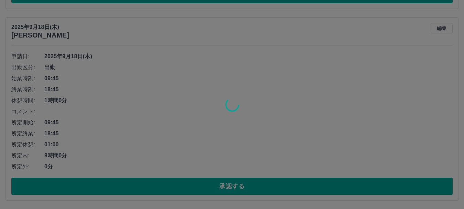
scroll to position [452, 0]
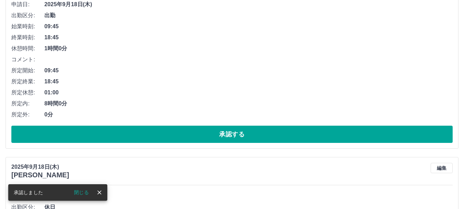
click at [245, 134] on button "承認する" at bounding box center [231, 133] width 441 height 17
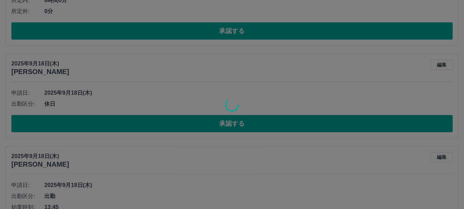
scroll to position [219, 0]
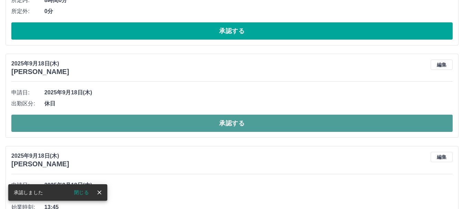
click at [234, 122] on button "承認する" at bounding box center [231, 122] width 441 height 17
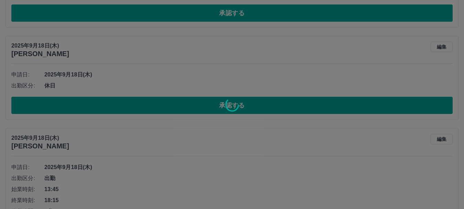
scroll to position [242, 0]
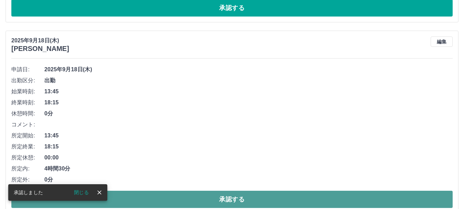
click at [262, 198] on button "承認する" at bounding box center [231, 198] width 441 height 17
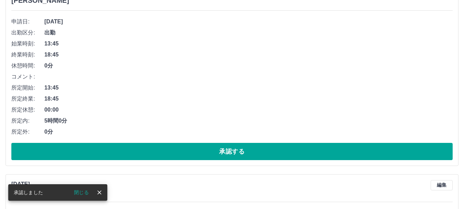
scroll to position [257, 0]
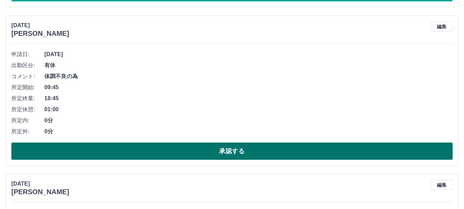
click at [275, 153] on button "承認する" at bounding box center [231, 150] width 441 height 17
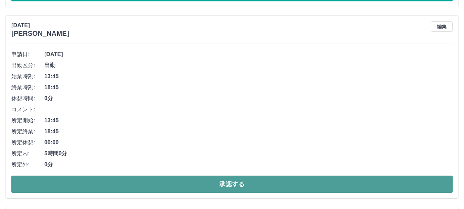
click at [243, 181] on button "承認する" at bounding box center [231, 183] width 441 height 17
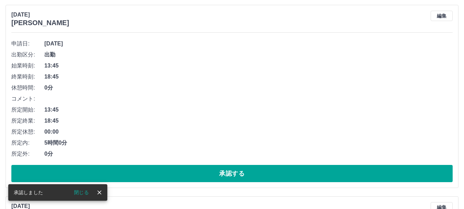
scroll to position [295, 0]
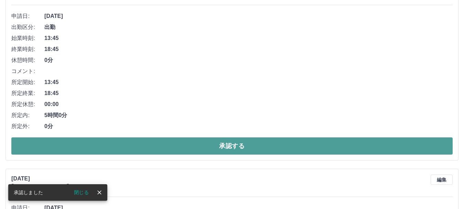
click at [256, 147] on button "承認する" at bounding box center [231, 145] width 441 height 17
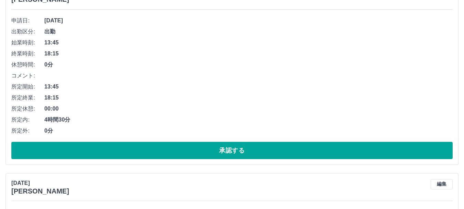
scroll to position [493, 0]
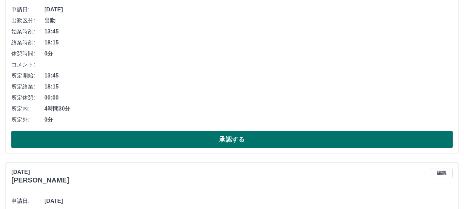
click at [300, 141] on button "承認する" at bounding box center [231, 139] width 441 height 17
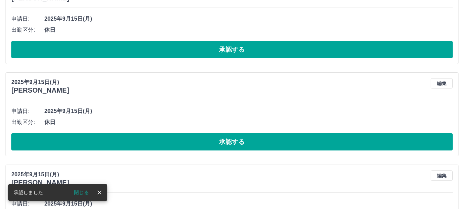
scroll to position [450, 0]
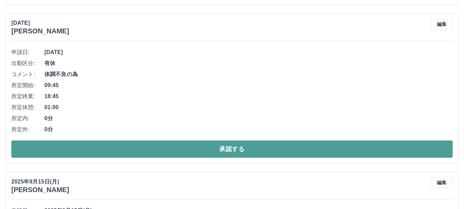
click at [279, 150] on button "承認する" at bounding box center [231, 148] width 441 height 17
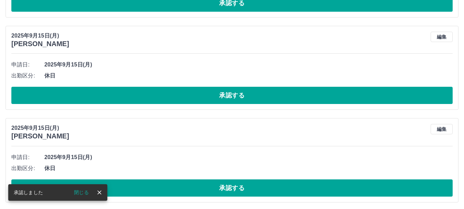
scroll to position [464, 0]
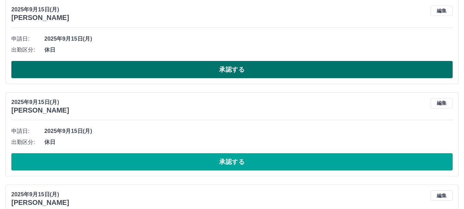
click at [226, 73] on button "承認する" at bounding box center [231, 69] width 441 height 17
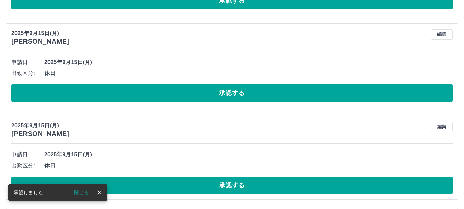
scroll to position [440, 0]
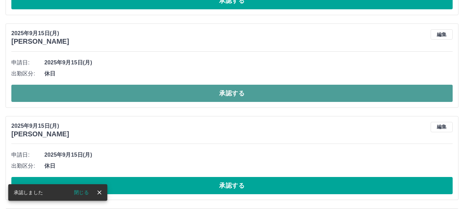
click at [252, 94] on button "承認する" at bounding box center [231, 93] width 441 height 17
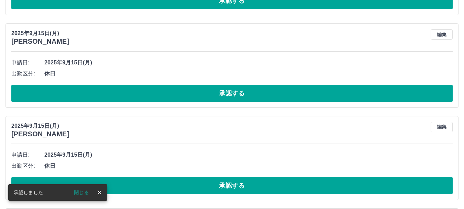
drag, startPoint x: 255, startPoint y: 90, endPoint x: 254, endPoint y: 81, distance: 9.3
click at [255, 90] on button "承認する" at bounding box center [231, 93] width 441 height 17
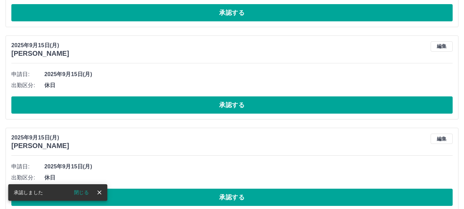
scroll to position [428, 0]
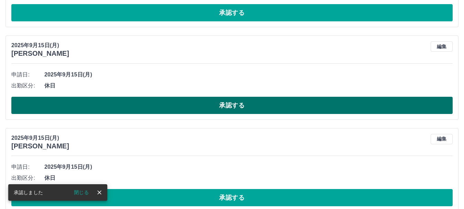
click at [264, 103] on button "承認する" at bounding box center [231, 105] width 441 height 17
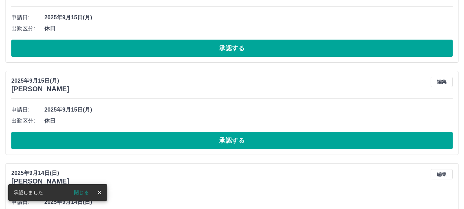
scroll to position [393, 0]
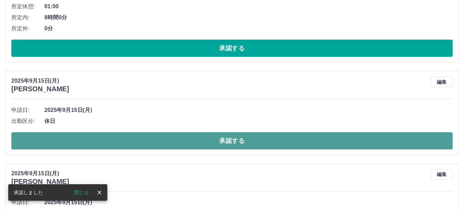
click at [268, 142] on button "承認する" at bounding box center [231, 140] width 441 height 17
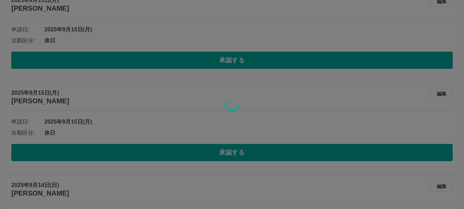
scroll to position [381, 0]
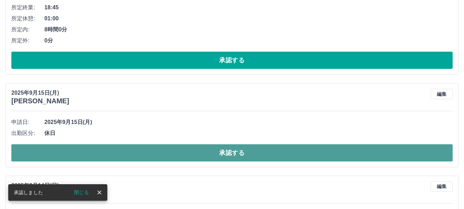
click at [241, 152] on button "承認する" at bounding box center [231, 152] width 441 height 17
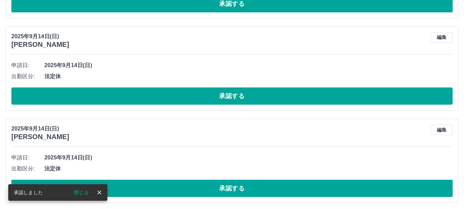
scroll to position [437, 0]
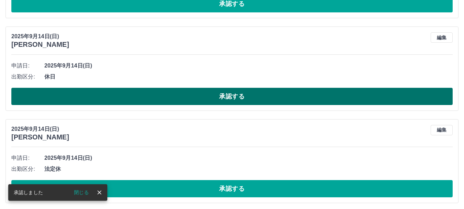
click at [240, 97] on button "承認する" at bounding box center [231, 96] width 441 height 17
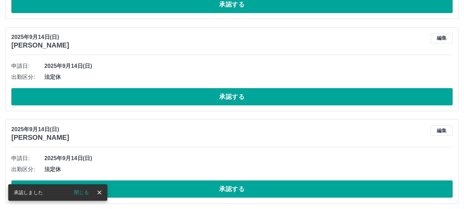
scroll to position [436, 0]
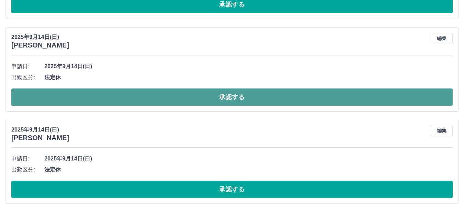
click at [250, 97] on button "承認する" at bounding box center [231, 96] width 441 height 17
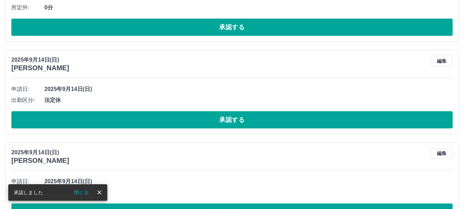
scroll to position [413, 0]
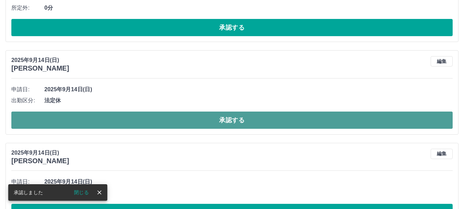
click at [243, 123] on button "承認する" at bounding box center [231, 119] width 441 height 17
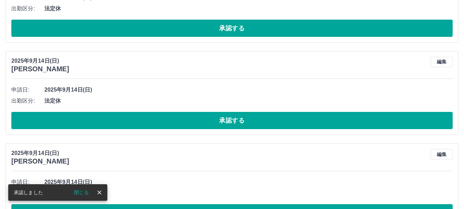
scroll to position [413, 0]
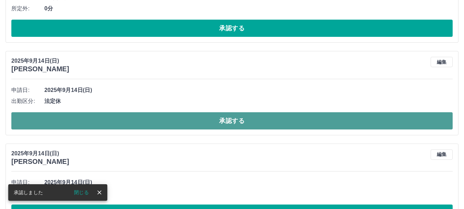
click at [239, 120] on button "承認する" at bounding box center [231, 120] width 441 height 17
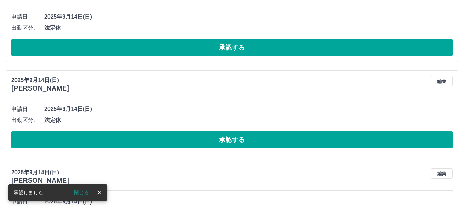
scroll to position [583, 0]
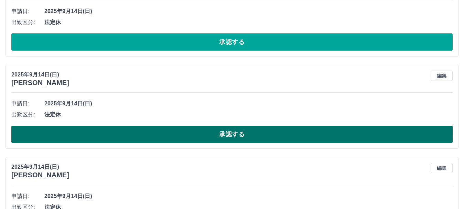
click at [226, 138] on button "承認する" at bounding box center [231, 133] width 441 height 17
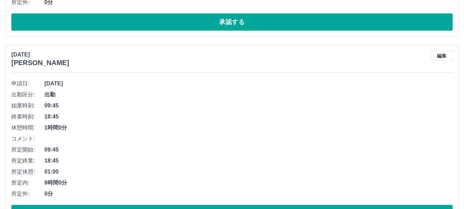
scroll to position [229, 0]
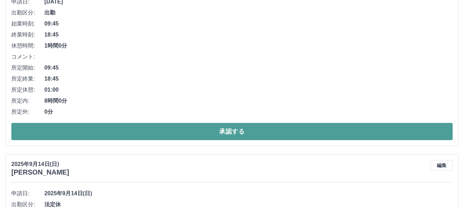
click at [233, 135] on button "承認する" at bounding box center [231, 131] width 441 height 17
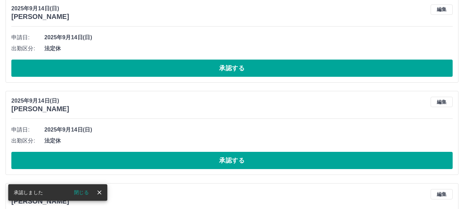
scroll to position [267, 0]
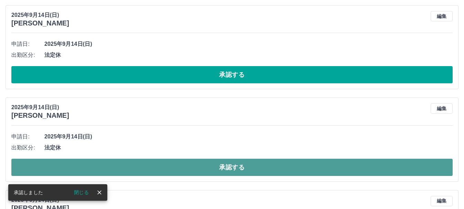
click at [235, 166] on button "承認する" at bounding box center [231, 166] width 441 height 17
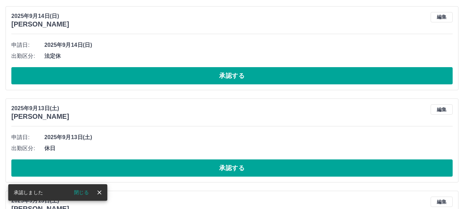
scroll to position [358, 0]
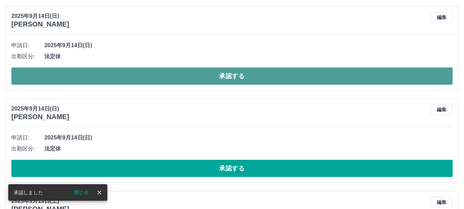
click at [216, 75] on button "承認する" at bounding box center [231, 75] width 441 height 17
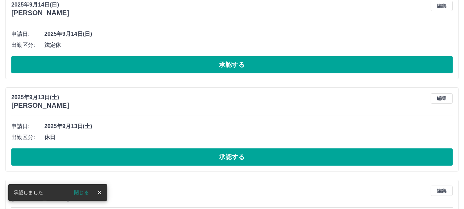
scroll to position [277, 0]
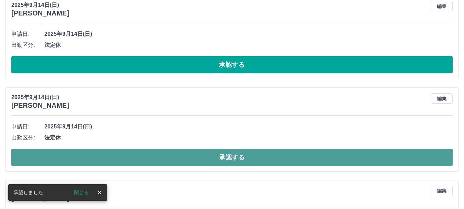
click at [233, 158] on button "承認する" at bounding box center [231, 157] width 441 height 17
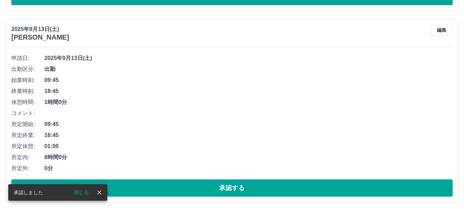
scroll to position [345, 0]
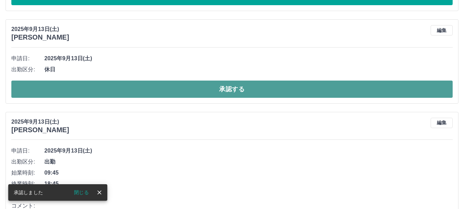
click at [228, 86] on button "承認する" at bounding box center [231, 88] width 441 height 17
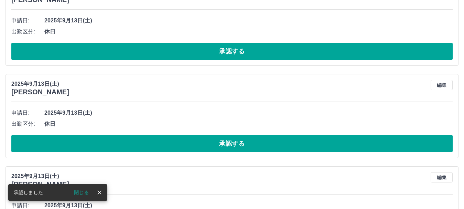
scroll to position [482, 0]
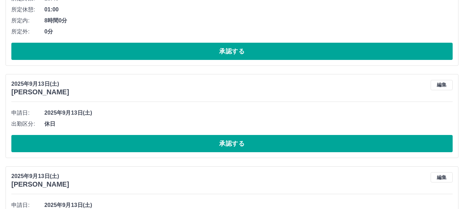
click at [229, 142] on button "承認する" at bounding box center [231, 143] width 441 height 17
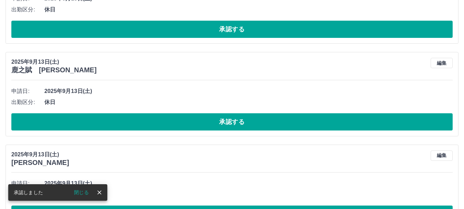
scroll to position [596, 0]
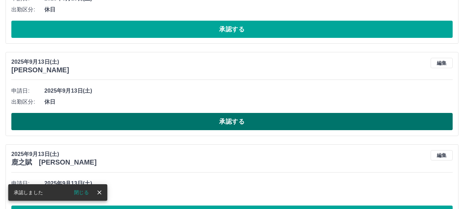
click at [229, 120] on button "承認する" at bounding box center [231, 121] width 441 height 17
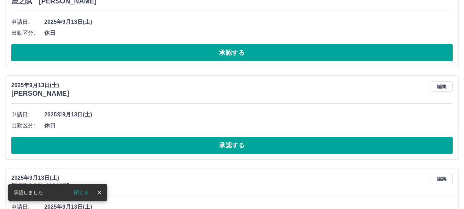
scroll to position [573, 0]
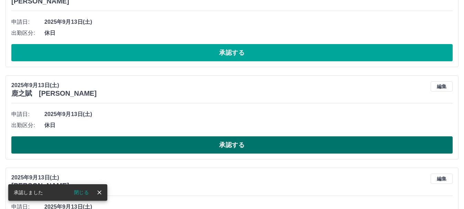
click at [228, 148] on button "承認する" at bounding box center [231, 144] width 441 height 17
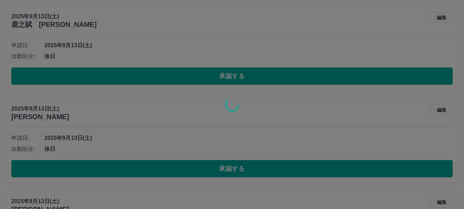
scroll to position [549, 0]
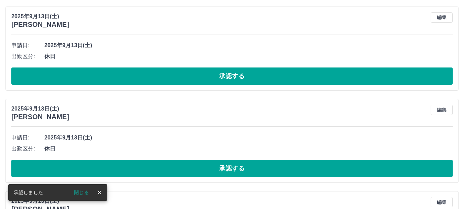
click at [232, 169] on button "承認する" at bounding box center [231, 168] width 441 height 17
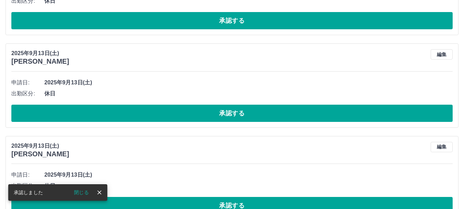
scroll to position [881, 0]
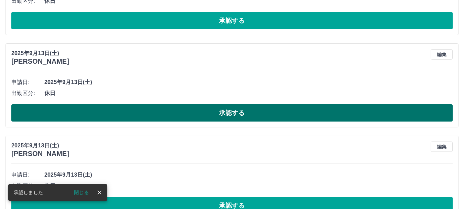
click at [232, 112] on button "承認する" at bounding box center [231, 112] width 441 height 17
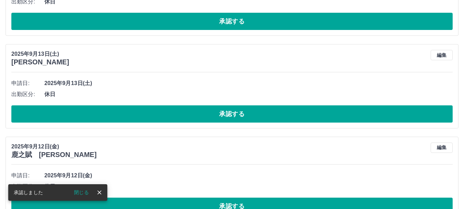
scroll to position [881, 0]
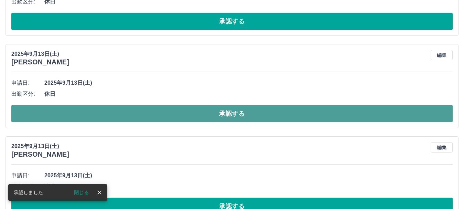
click at [236, 118] on button "承認する" at bounding box center [231, 113] width 441 height 17
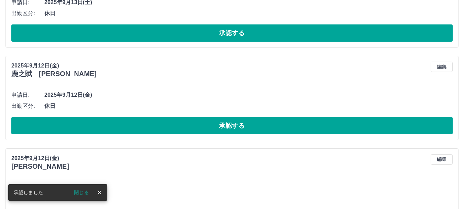
scroll to position [869, 0]
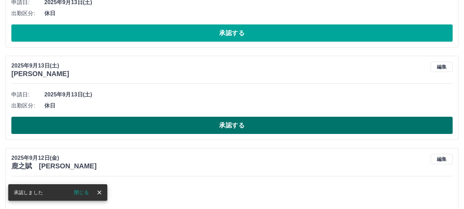
click at [246, 126] on button "承認する" at bounding box center [231, 125] width 441 height 17
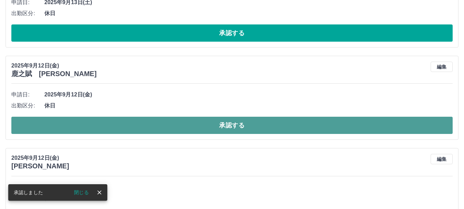
click at [238, 125] on button "承認する" at bounding box center [231, 125] width 441 height 17
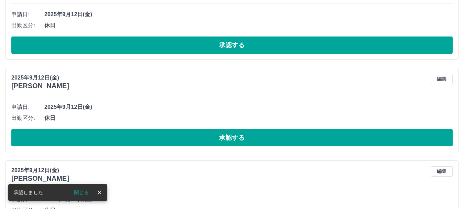
scroll to position [857, 0]
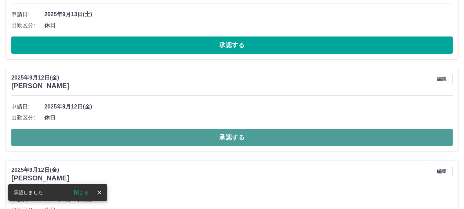
click at [245, 137] on button "承認する" at bounding box center [231, 137] width 441 height 17
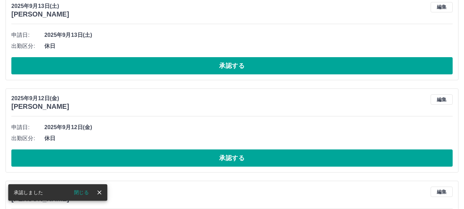
scroll to position [834, 0]
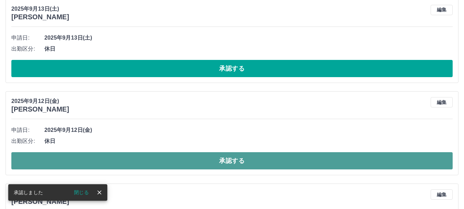
click at [237, 163] on button "承認する" at bounding box center [231, 160] width 441 height 17
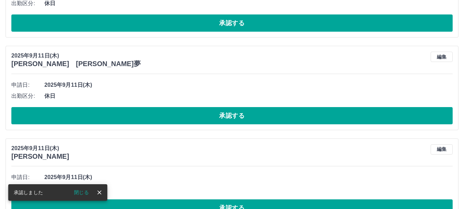
scroll to position [879, 0]
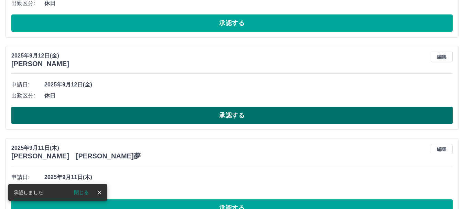
click at [228, 116] on button "承認する" at bounding box center [231, 115] width 441 height 17
click at [233, 120] on button "承認する" at bounding box center [231, 115] width 441 height 17
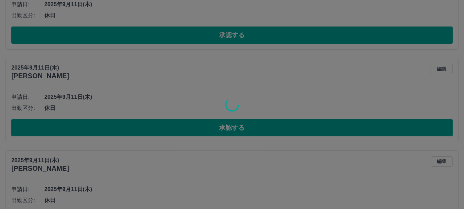
scroll to position [867, 0]
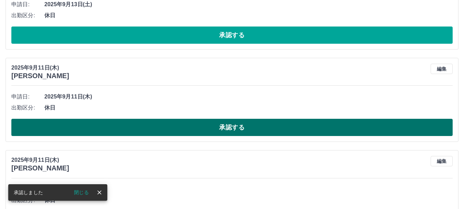
click at [249, 127] on button "承認する" at bounding box center [231, 127] width 441 height 17
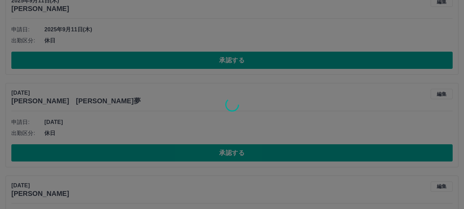
scroll to position [1119, 0]
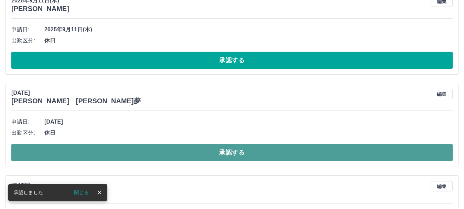
click at [242, 157] on button "承認する" at bounding box center [231, 152] width 441 height 17
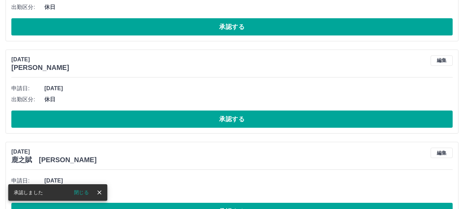
scroll to position [1244, 0]
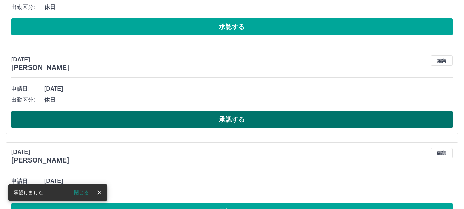
click at [229, 120] on button "承認する" at bounding box center [231, 119] width 441 height 17
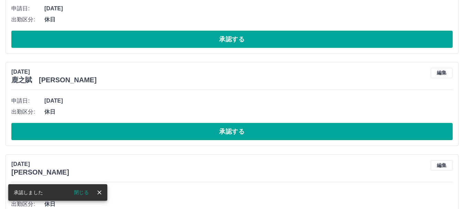
scroll to position [1232, 0]
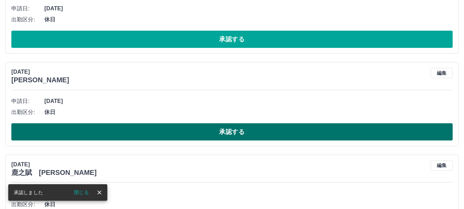
click at [235, 134] on button "承認する" at bounding box center [231, 131] width 441 height 17
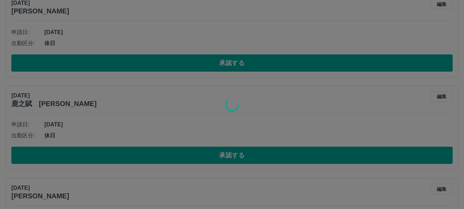
scroll to position [1208, 0]
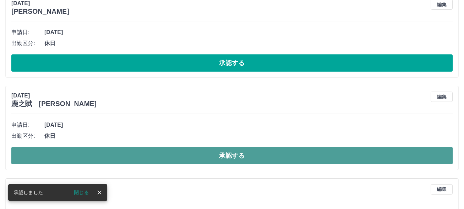
click at [245, 163] on button "承認する" at bounding box center [231, 155] width 441 height 17
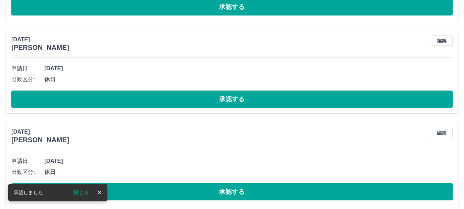
scroll to position [1356, 0]
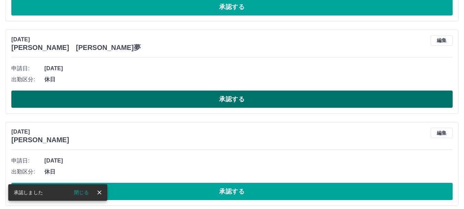
click at [241, 100] on button "承認する" at bounding box center [231, 98] width 441 height 17
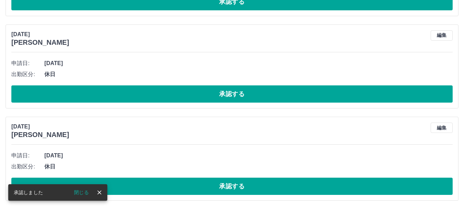
scroll to position [1310, 0]
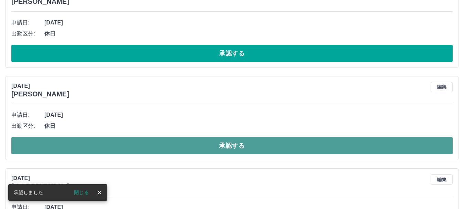
click at [231, 147] on button "承認する" at bounding box center [231, 145] width 441 height 17
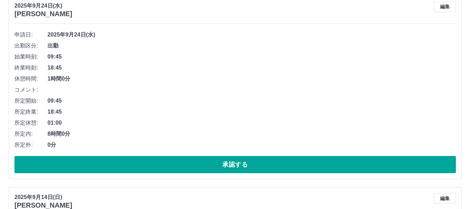
scroll to position [0, 0]
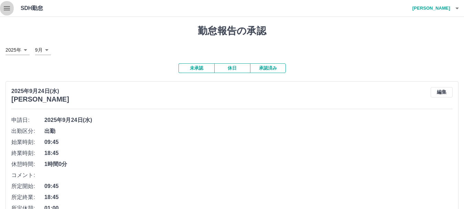
click at [4, 7] on icon "button" at bounding box center [7, 8] width 8 height 8
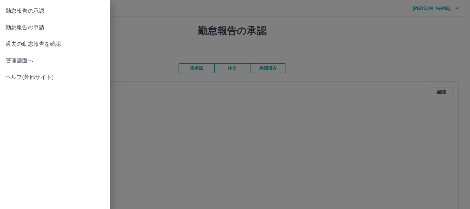
click at [37, 27] on span "勤怠報告の申請" at bounding box center [55, 27] width 99 height 8
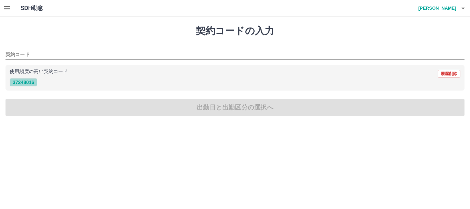
click at [34, 81] on button "37248016" at bounding box center [24, 82] width 28 height 8
type input "********"
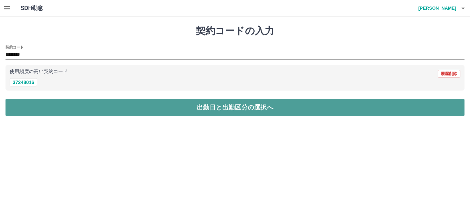
click at [41, 105] on button "出勤日と出勤区分の選択へ" at bounding box center [235, 107] width 459 height 17
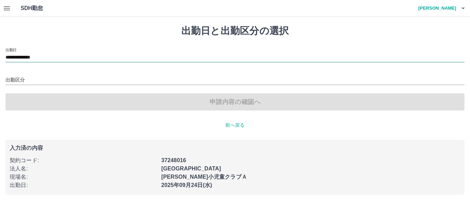
click at [57, 57] on input "**********" at bounding box center [235, 57] width 459 height 9
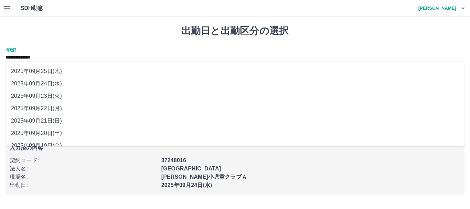
click at [47, 121] on li "2025年09月21日(日)" at bounding box center [235, 120] width 459 height 12
type input "**********"
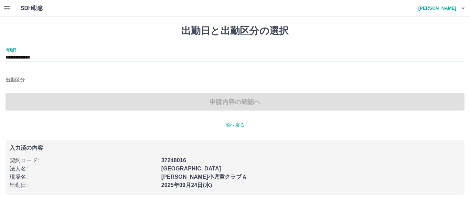
click at [28, 81] on input "出勤区分" at bounding box center [235, 80] width 459 height 9
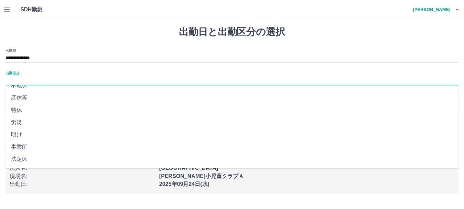
scroll to position [145, 0]
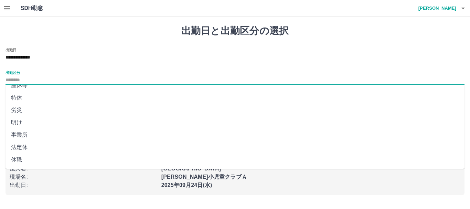
click at [26, 147] on li "法定休" at bounding box center [235, 147] width 459 height 12
type input "***"
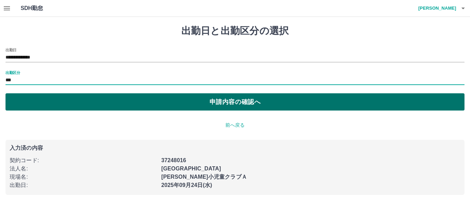
click at [248, 103] on button "申請内容の確認へ" at bounding box center [235, 101] width 459 height 17
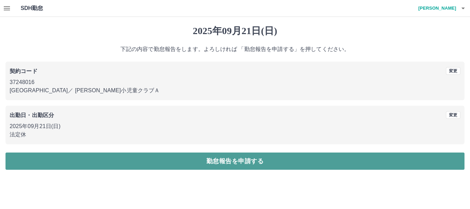
click at [212, 158] on button "勤怠報告を申請する" at bounding box center [235, 160] width 459 height 17
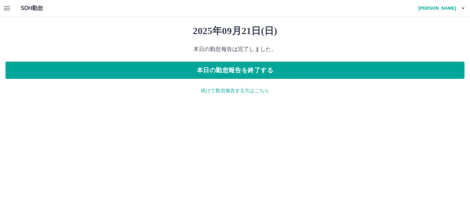
click at [246, 87] on p "続けて勤怠報告する方はこちら" at bounding box center [235, 90] width 459 height 7
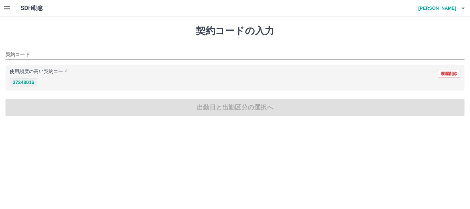
click at [26, 84] on button "37248016" at bounding box center [24, 82] width 28 height 8
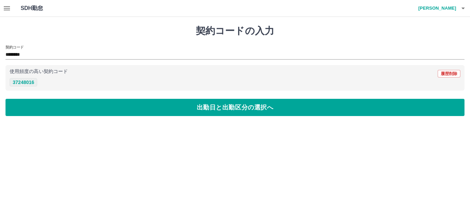
type input "********"
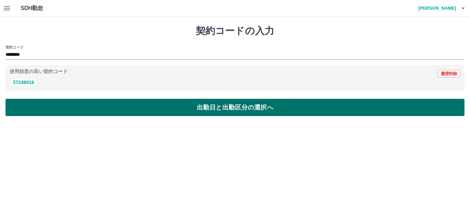
click at [39, 109] on button "出勤日と出勤区分の選択へ" at bounding box center [235, 107] width 459 height 17
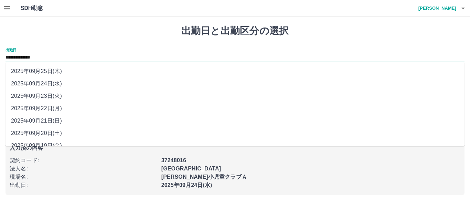
click at [68, 55] on input "**********" at bounding box center [235, 57] width 459 height 9
click at [60, 95] on li "2025年09月23日(火)" at bounding box center [235, 96] width 459 height 12
type input "**********"
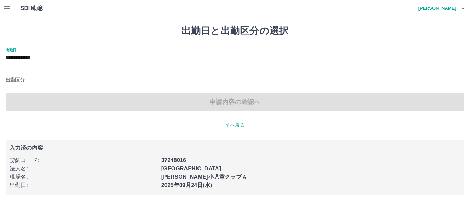
click at [37, 80] on input "出勤区分" at bounding box center [235, 80] width 459 height 9
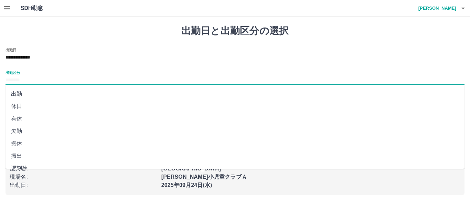
click at [23, 106] on li "休日" at bounding box center [235, 106] width 459 height 12
type input "**"
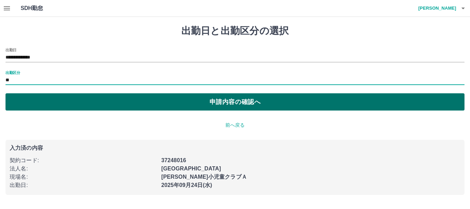
click at [112, 101] on button "申請内容の確認へ" at bounding box center [235, 101] width 459 height 17
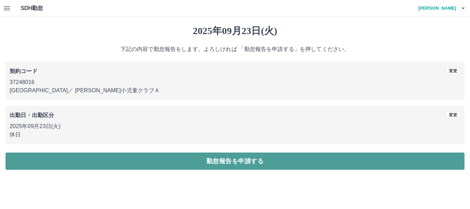
click at [287, 161] on button "勤怠報告を申請する" at bounding box center [235, 160] width 459 height 17
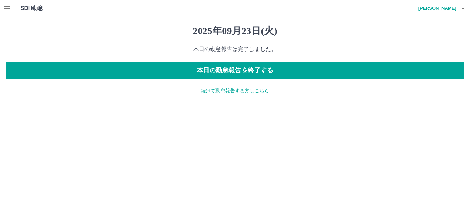
drag, startPoint x: 286, startPoint y: 161, endPoint x: 188, endPoint y: 111, distance: 109.9
click at [188, 102] on html "SDH勤怠 [PERSON_NAME] [DATE] 本日の勤怠報告は完了しました。 本日の勤怠報告を終了する 続けて勤怠報告する方はこちら SDH勤怠" at bounding box center [235, 51] width 470 height 102
click at [7, 9] on icon "button" at bounding box center [7, 8] width 6 height 4
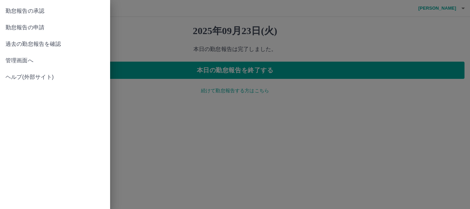
click at [35, 13] on span "勤怠報告の承認" at bounding box center [55, 11] width 99 height 8
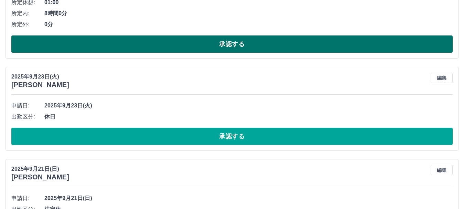
scroll to position [229, 0]
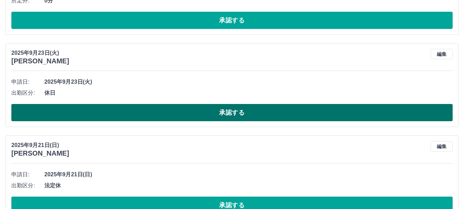
click at [195, 115] on button "承認する" at bounding box center [231, 112] width 441 height 17
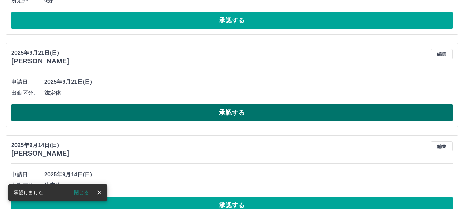
click at [253, 112] on button "承認する" at bounding box center [231, 112] width 441 height 17
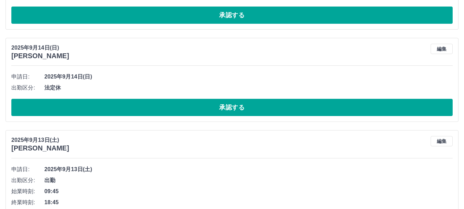
scroll to position [240, 0]
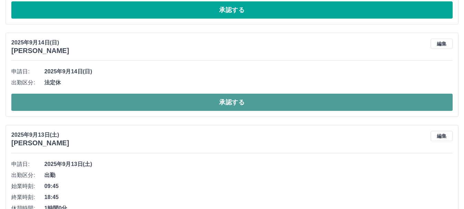
click at [261, 102] on button "承認する" at bounding box center [231, 102] width 441 height 17
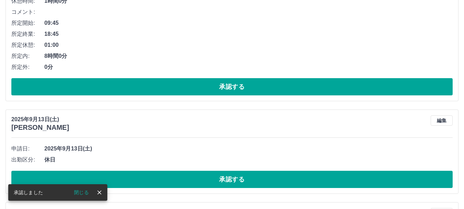
scroll to position [262, 0]
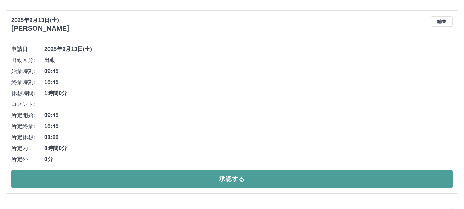
click at [256, 180] on button "承認する" at bounding box center [231, 178] width 441 height 17
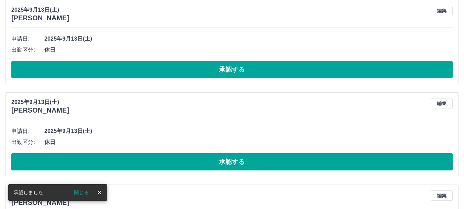
scroll to position [266, 0]
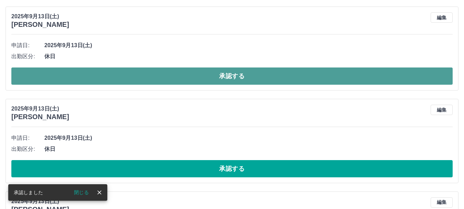
click at [234, 76] on button "承認する" at bounding box center [231, 75] width 441 height 17
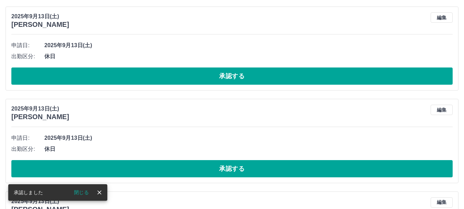
scroll to position [174, 0]
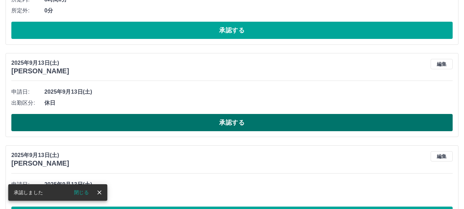
click at [248, 122] on button "承認する" at bounding box center [231, 122] width 441 height 17
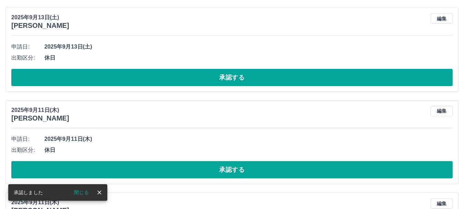
scroll to position [265, 0]
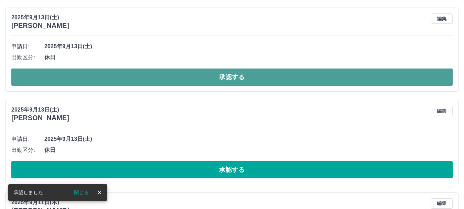
click at [233, 78] on button "承認する" at bounding box center [231, 76] width 441 height 17
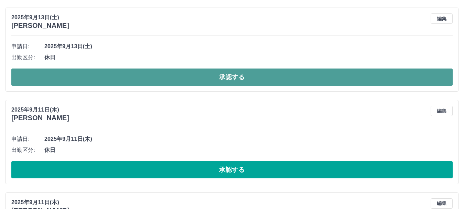
click at [244, 77] on button "承認する" at bounding box center [231, 76] width 441 height 17
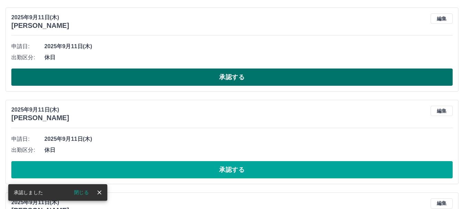
click at [245, 82] on button "承認する" at bounding box center [231, 76] width 441 height 17
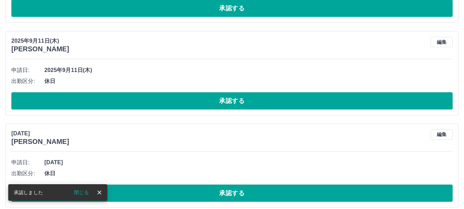
scroll to position [241, 0]
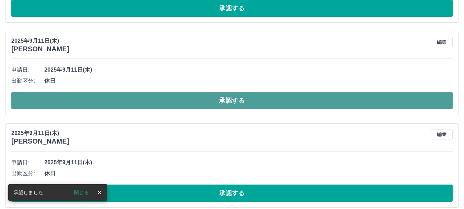
click at [243, 103] on button "承認する" at bounding box center [231, 100] width 441 height 17
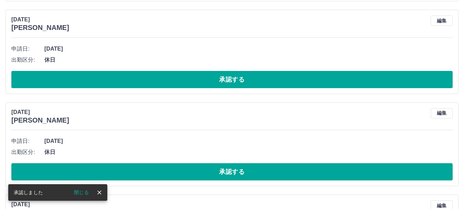
scroll to position [355, 0]
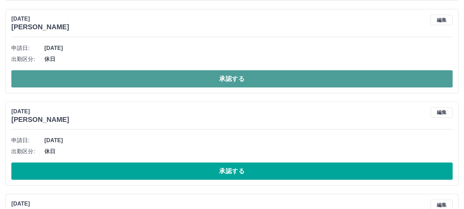
click at [240, 79] on button "承認する" at bounding box center [231, 78] width 441 height 17
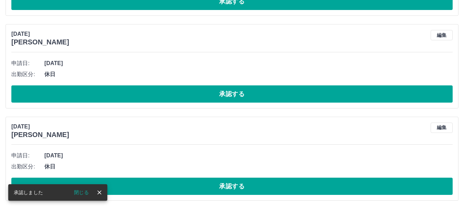
scroll to position [341, 0]
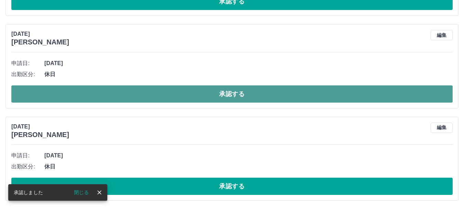
click at [251, 96] on button "承認する" at bounding box center [231, 93] width 441 height 17
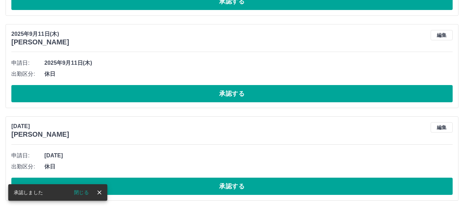
scroll to position [249, 0]
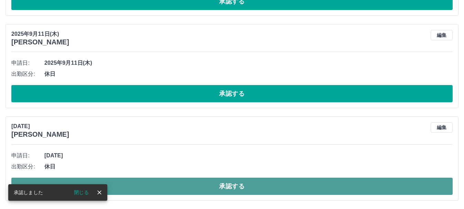
drag, startPoint x: 223, startPoint y: 186, endPoint x: 214, endPoint y: 188, distance: 9.2
click at [214, 188] on button "承認する" at bounding box center [231, 185] width 441 height 17
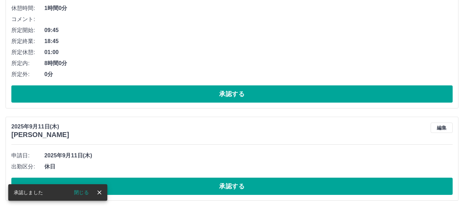
scroll to position [156, 0]
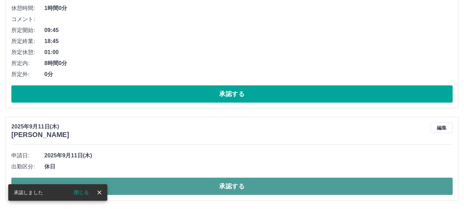
click at [244, 187] on button "承認する" at bounding box center [231, 185] width 441 height 17
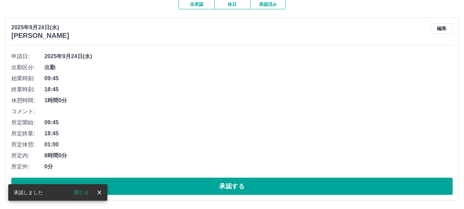
scroll to position [64, 0]
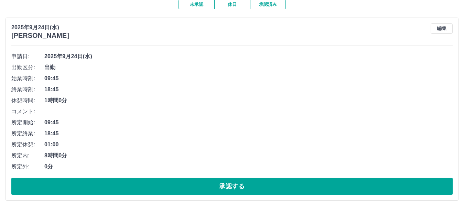
click at [270, 4] on button "承認済み" at bounding box center [268, 5] width 36 height 10
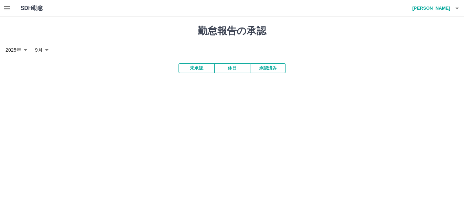
scroll to position [0, 0]
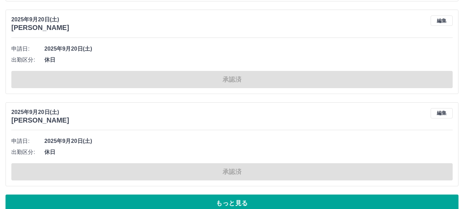
scroll to position [3129, 0]
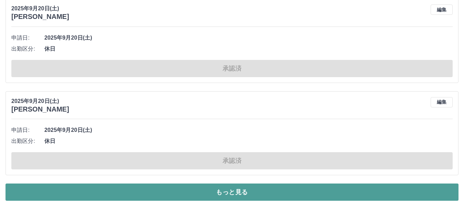
click at [285, 197] on button "もっと見る" at bounding box center [232, 191] width 453 height 17
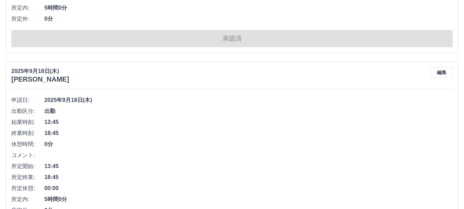
scroll to position [6920, 0]
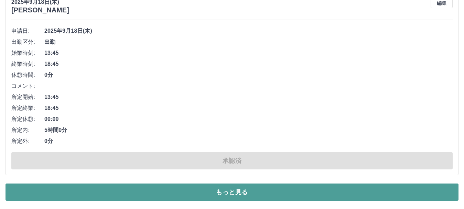
click at [199, 192] on button "もっと見る" at bounding box center [232, 191] width 453 height 17
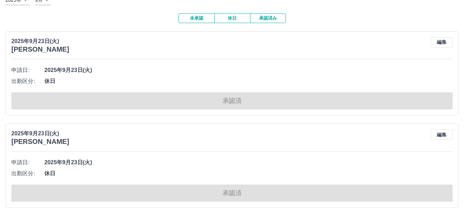
scroll to position [0, 0]
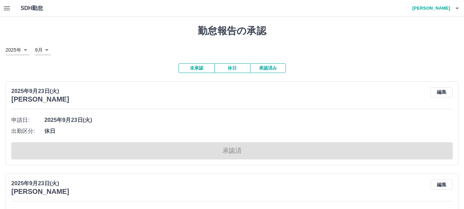
click at [199, 70] on button "未承認" at bounding box center [196, 68] width 36 height 10
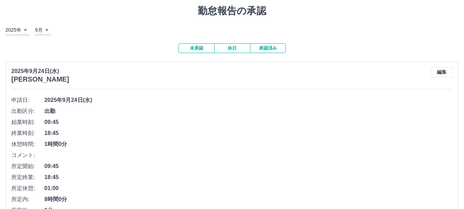
scroll to position [64, 0]
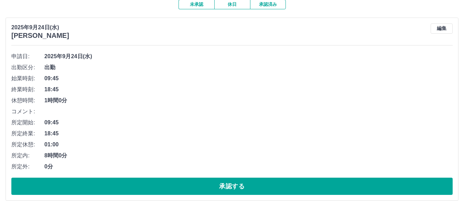
click at [266, 5] on button "承認済み" at bounding box center [268, 5] width 36 height 10
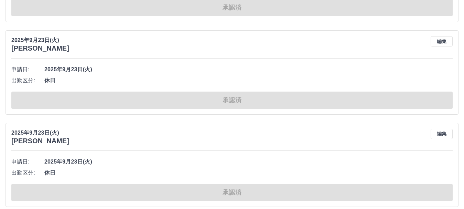
scroll to position [204, 0]
